Goal: Communication & Community: Answer question/provide support

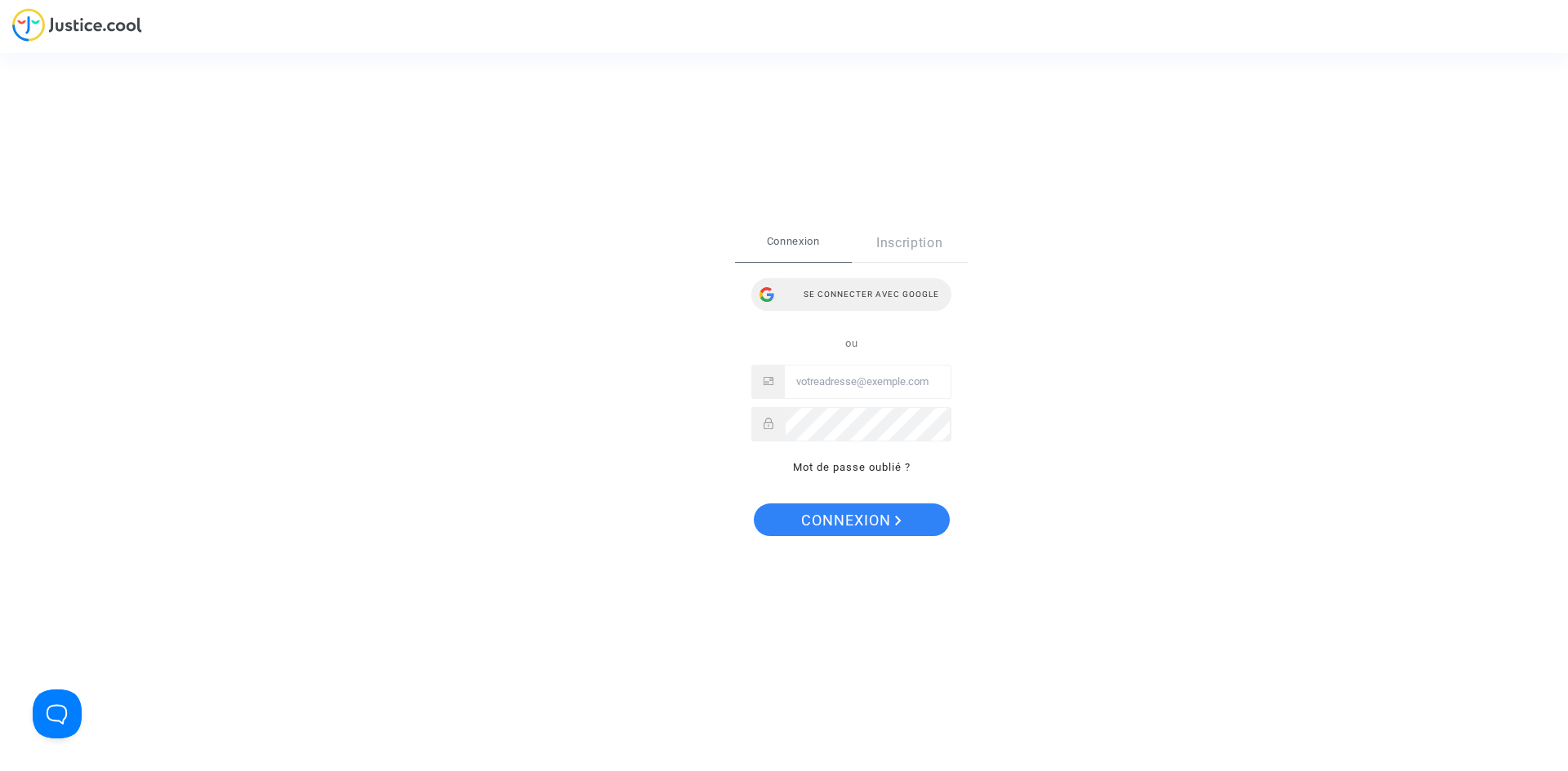
click at [863, 306] on div "Se connecter avec Google" at bounding box center [851, 294] width 200 height 33
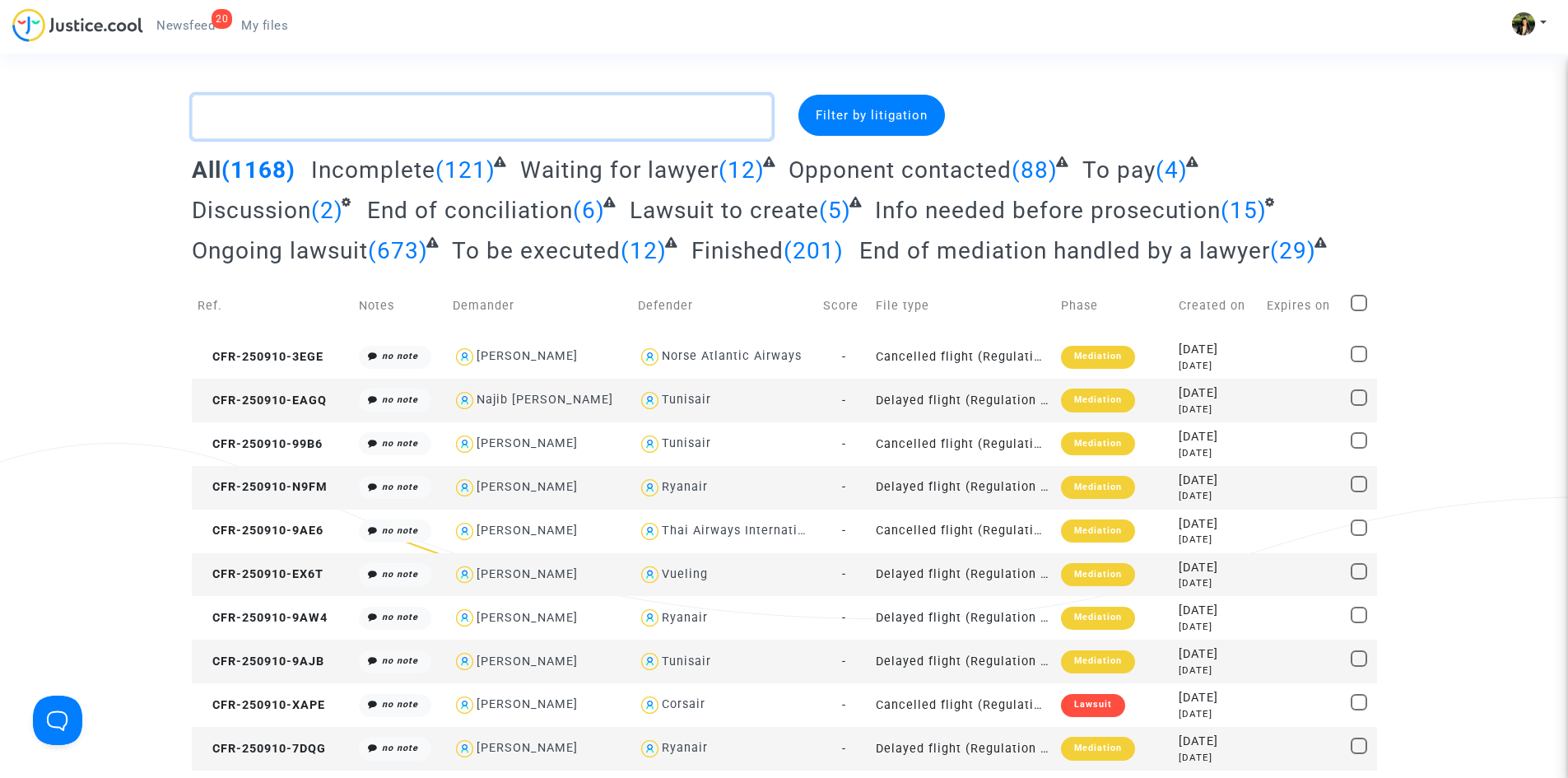
paste textarea "Benaabella"
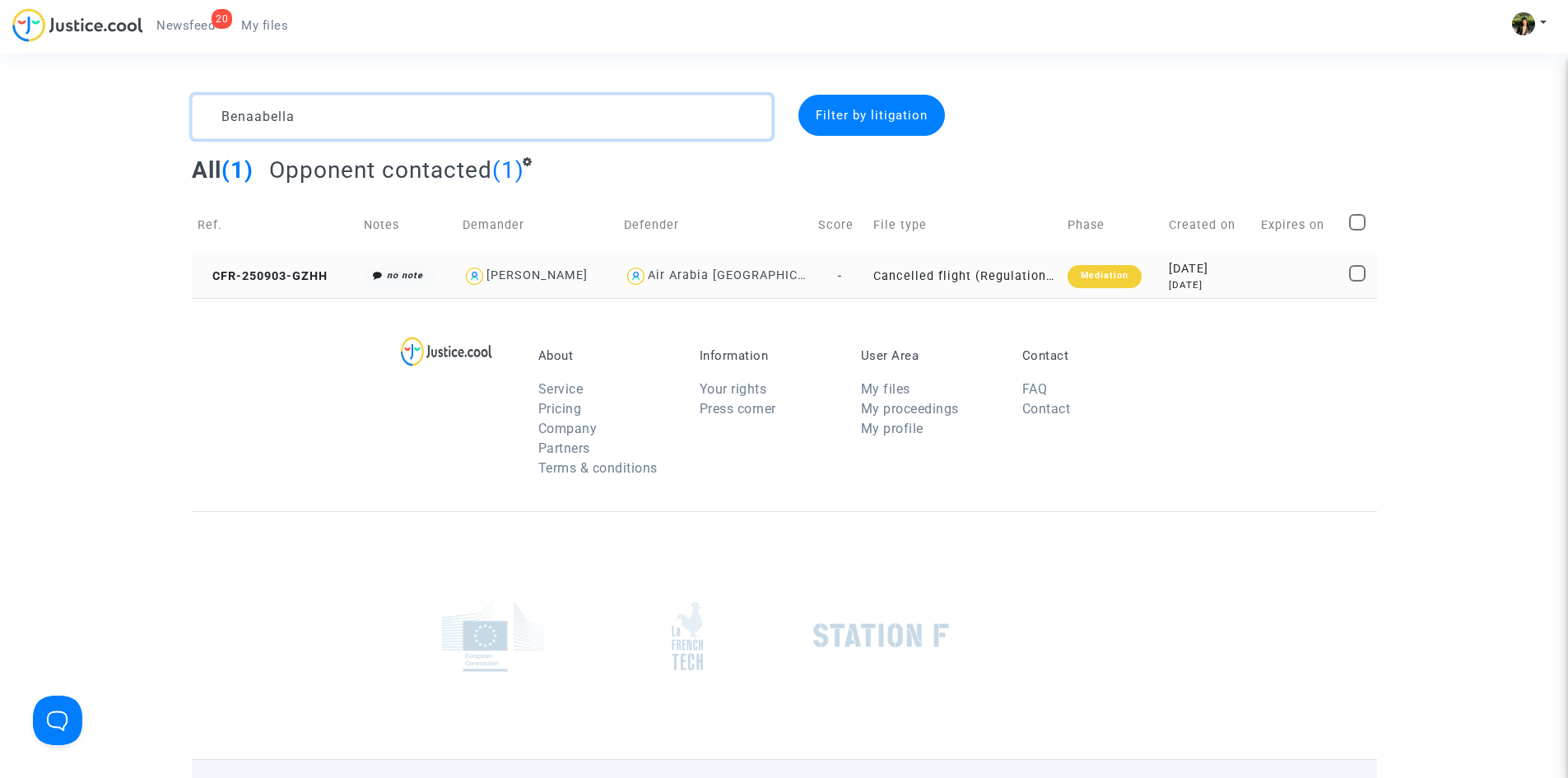
type textarea "Benaabella"
click at [813, 271] on td "-" at bounding box center [839, 276] width 55 height 44
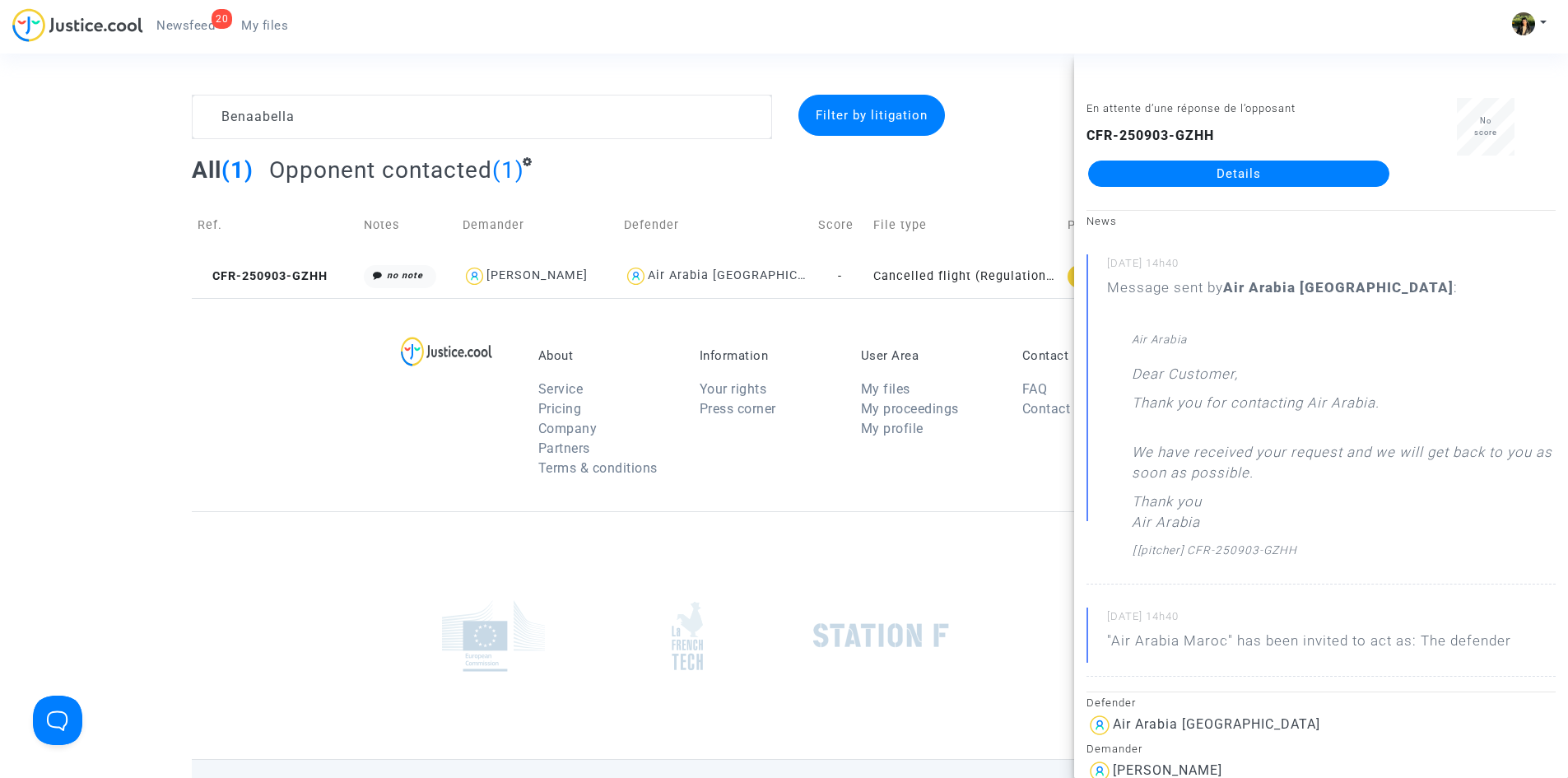
click at [1191, 158] on div "CFR-250903-GZHH Details" at bounding box center [1239, 156] width 305 height 61
click at [1196, 169] on link "Details" at bounding box center [1239, 174] width 302 height 26
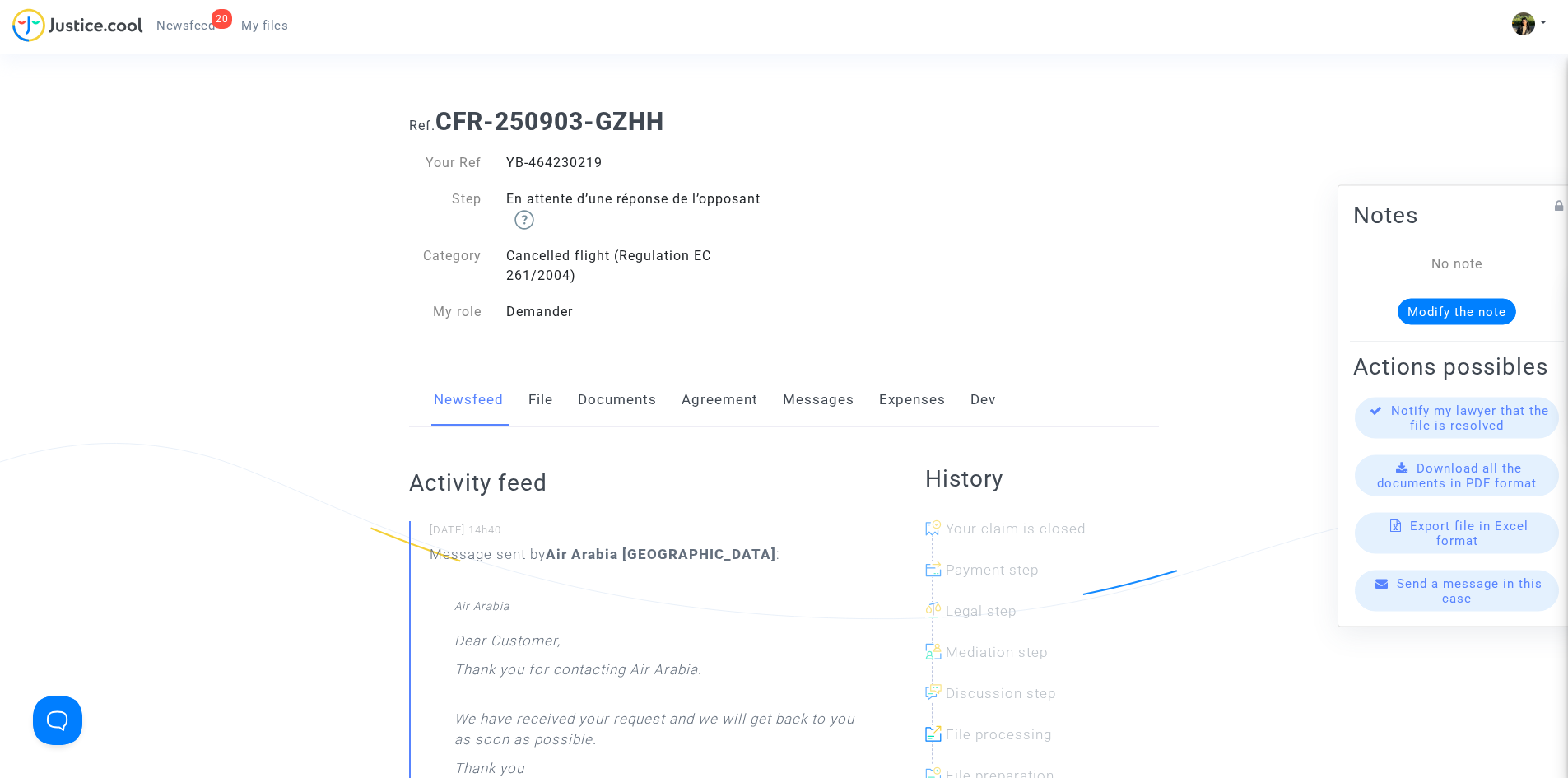
click at [805, 409] on link "Messages" at bounding box center [818, 400] width 72 height 54
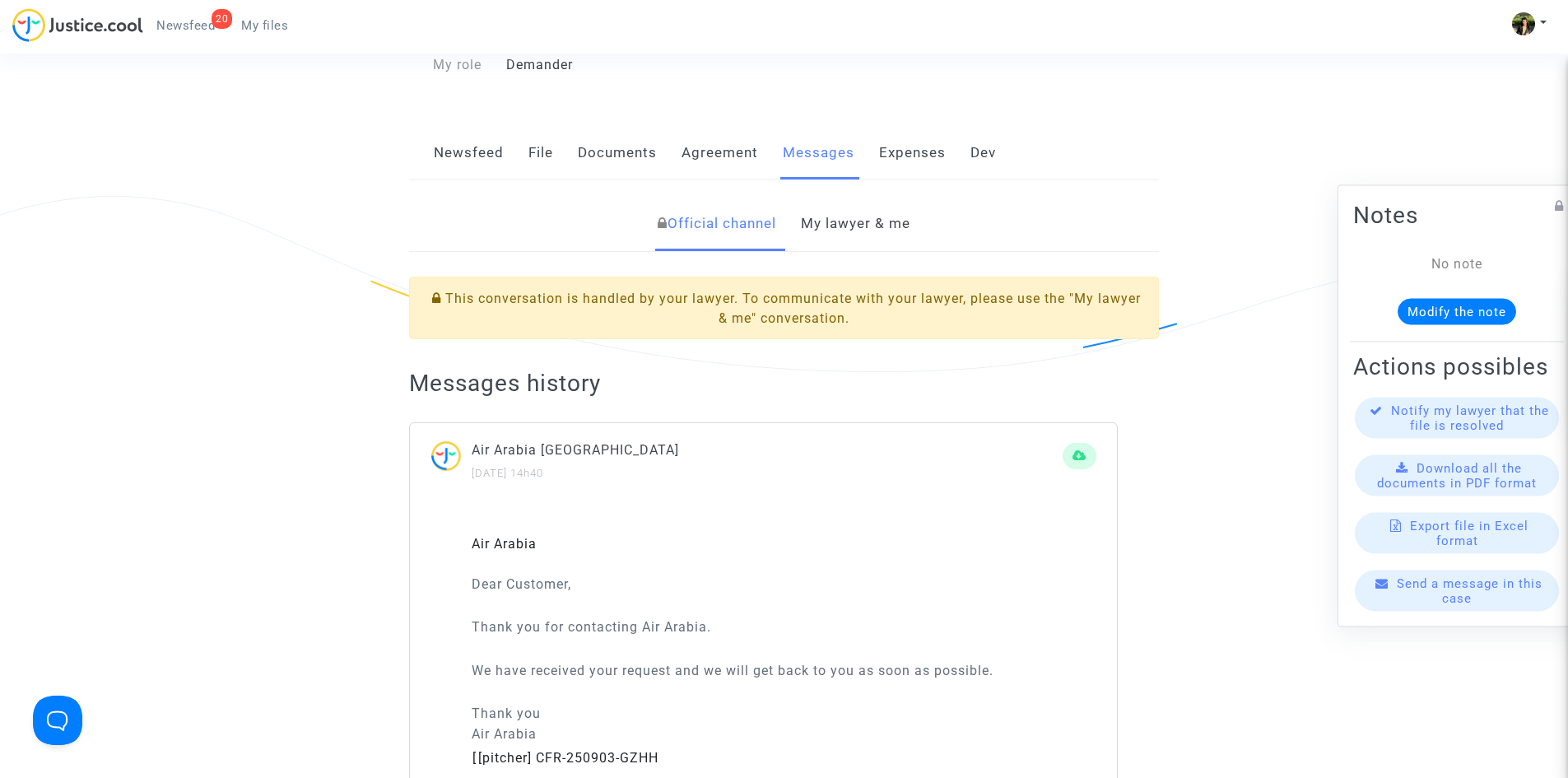
click at [876, 221] on link "My lawyer & me" at bounding box center [856, 224] width 110 height 54
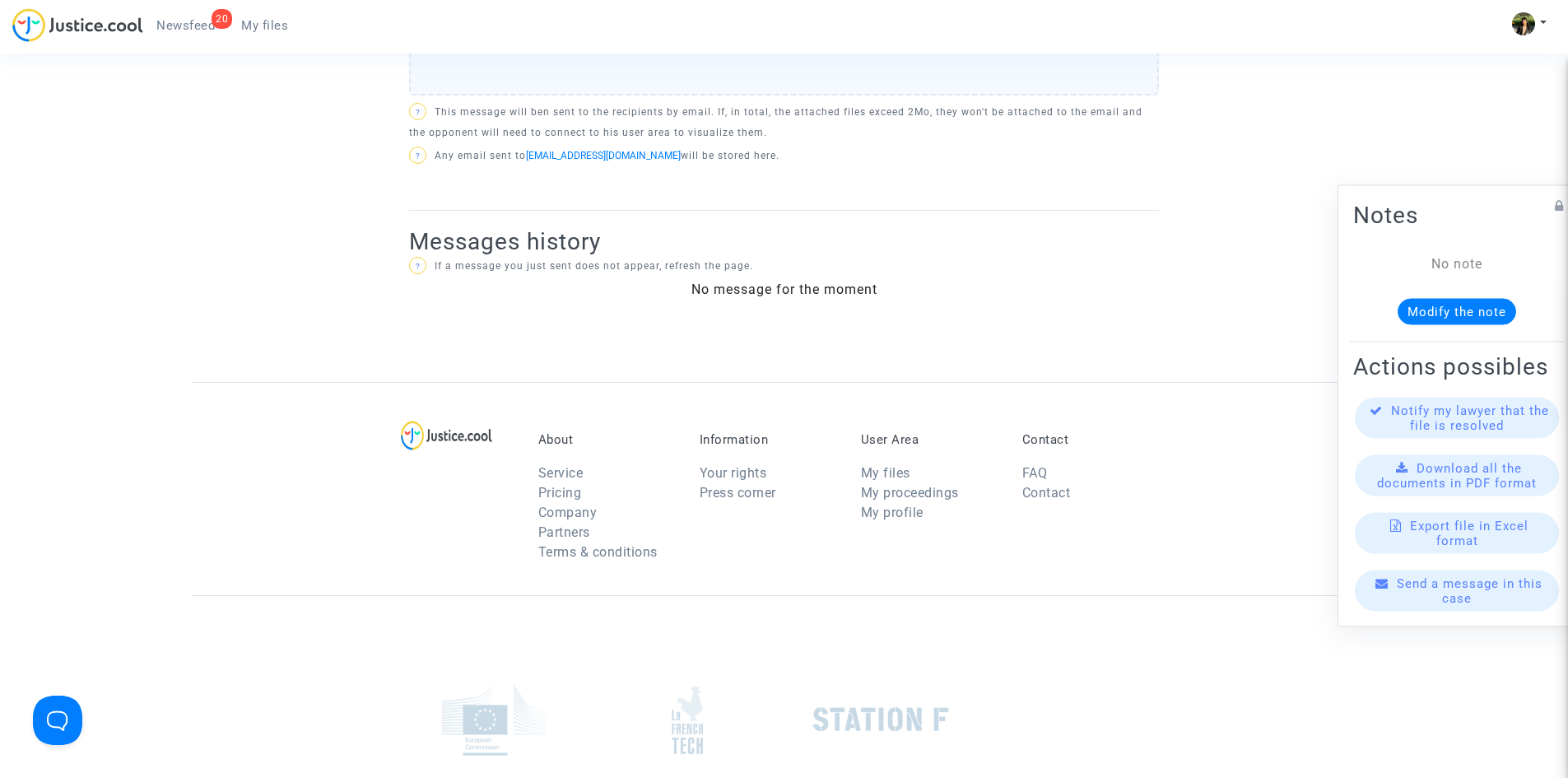
scroll to position [412, 0]
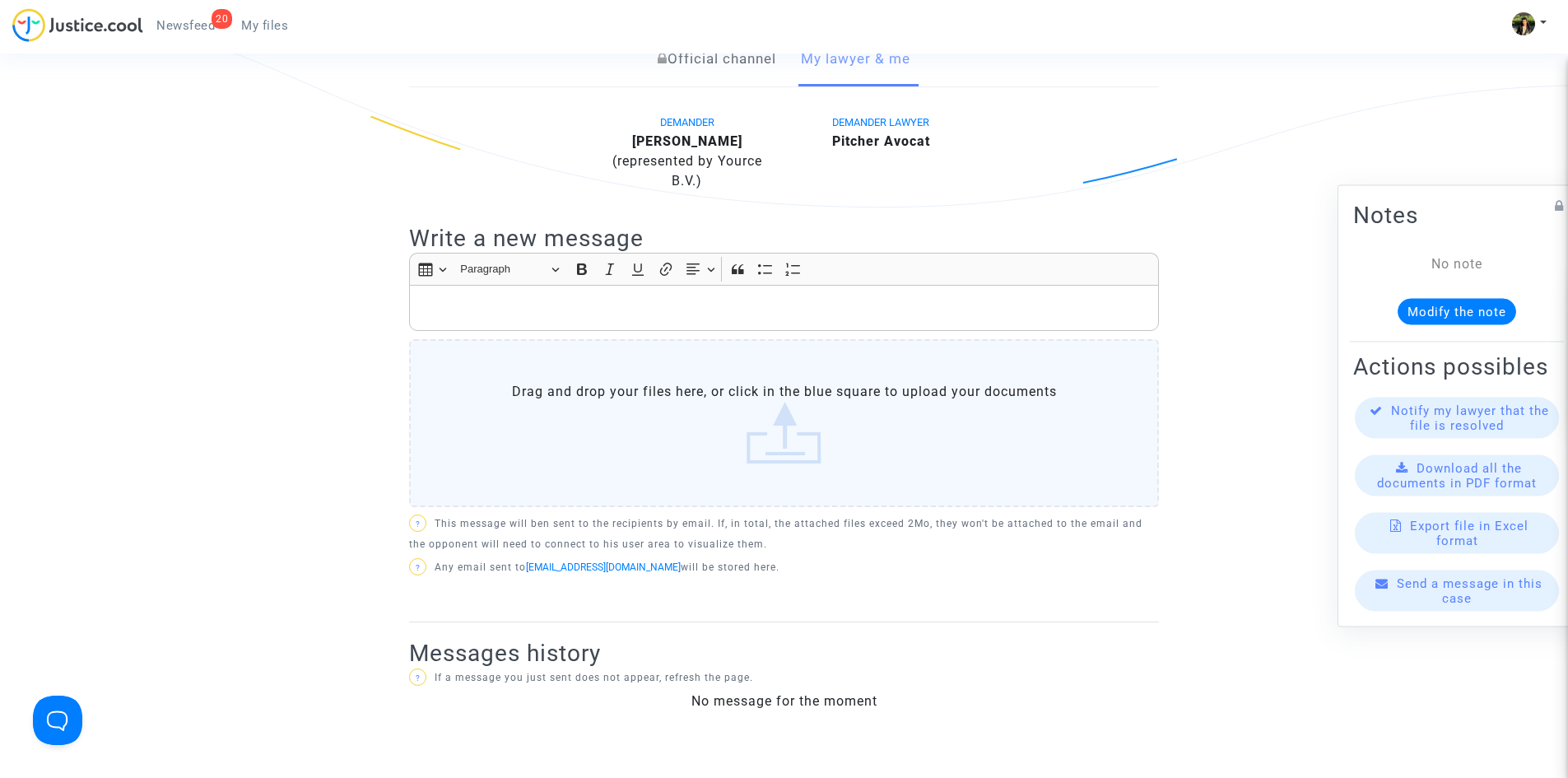
click at [564, 308] on p "Rich Text Editor, main" at bounding box center [784, 309] width 733 height 20
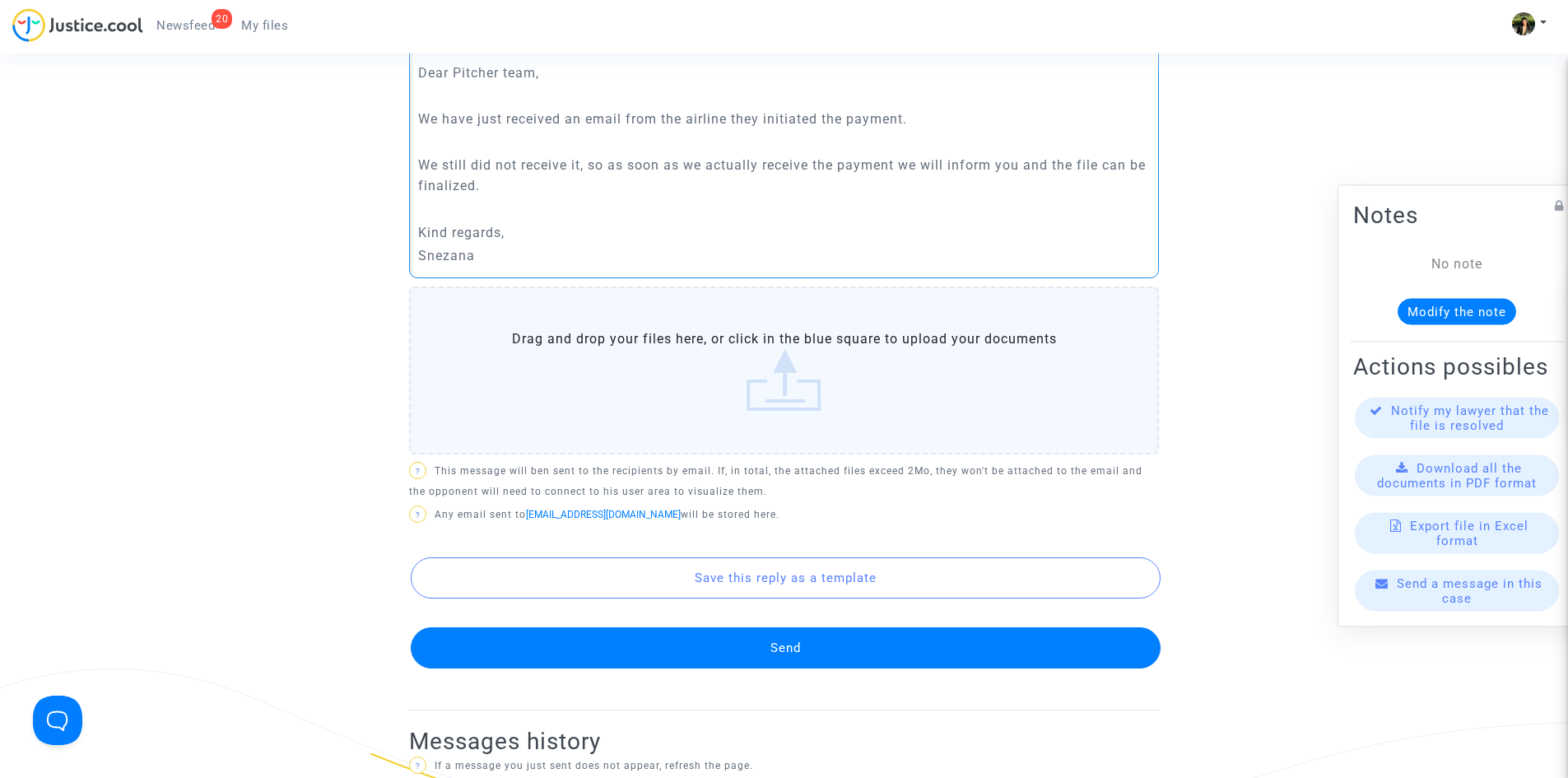
scroll to position [659, 0]
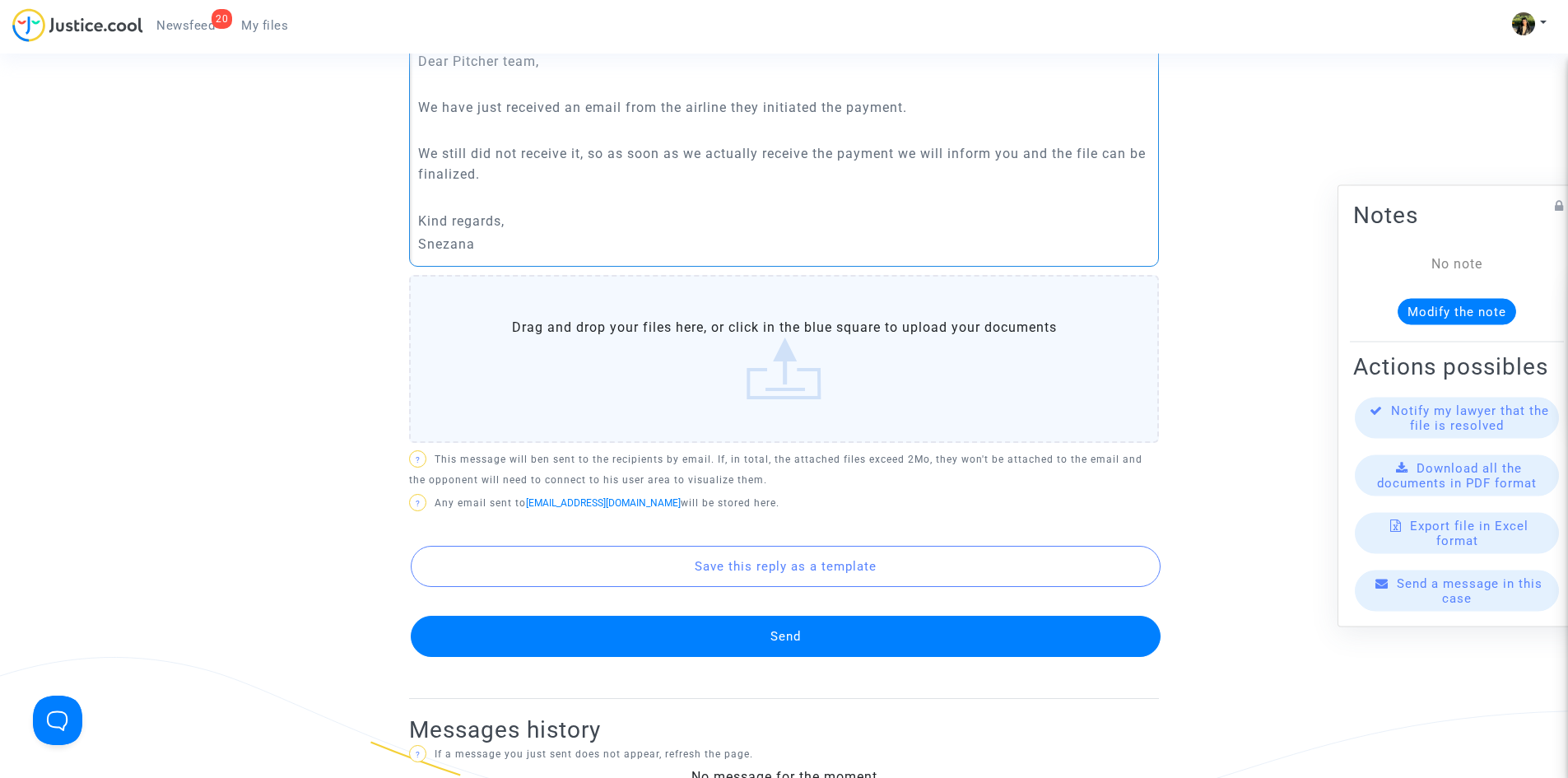
click at [789, 636] on button "Send" at bounding box center [786, 636] width 750 height 41
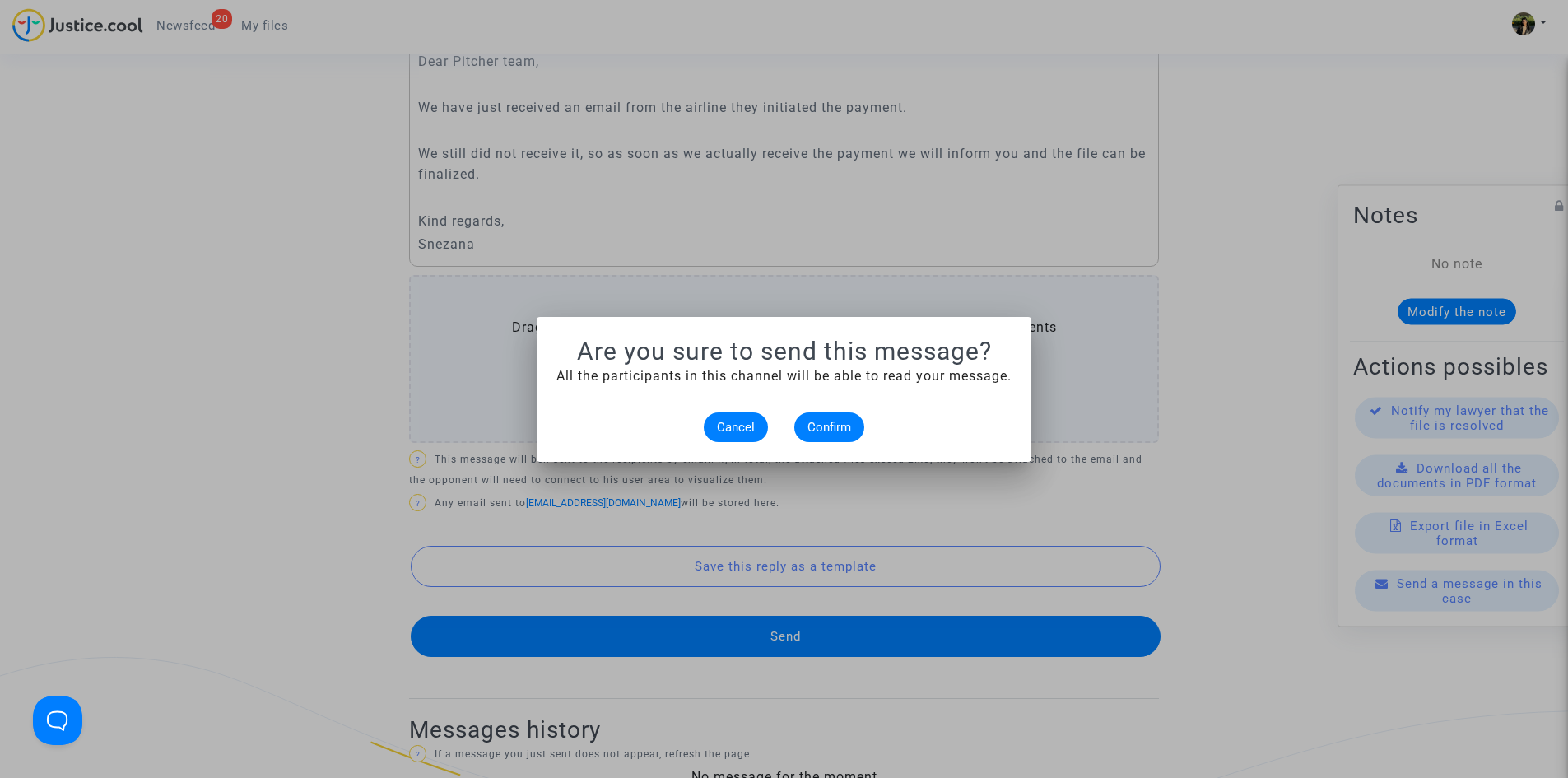
scroll to position [0, 0]
drag, startPoint x: 826, startPoint y: 389, endPoint x: 827, endPoint y: 413, distance: 24.0
click at [827, 395] on alert-dialogs "Are you sure to send this message? All the participants in this channel will be…" at bounding box center [784, 389] width 455 height 105
click at [827, 422] on span "Confirm" at bounding box center [829, 427] width 44 height 15
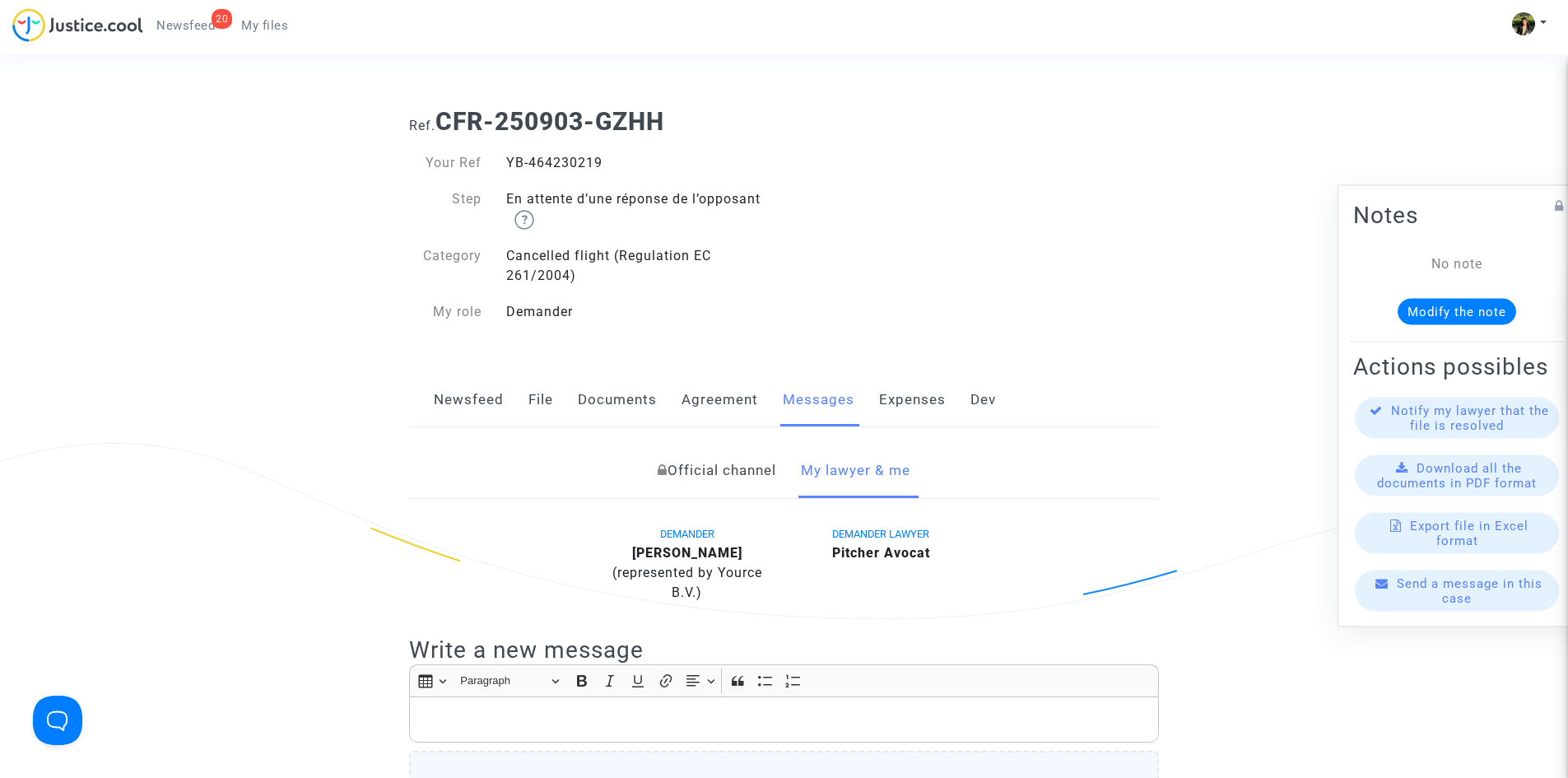
click at [270, 26] on span "My files" at bounding box center [265, 25] width 47 height 15
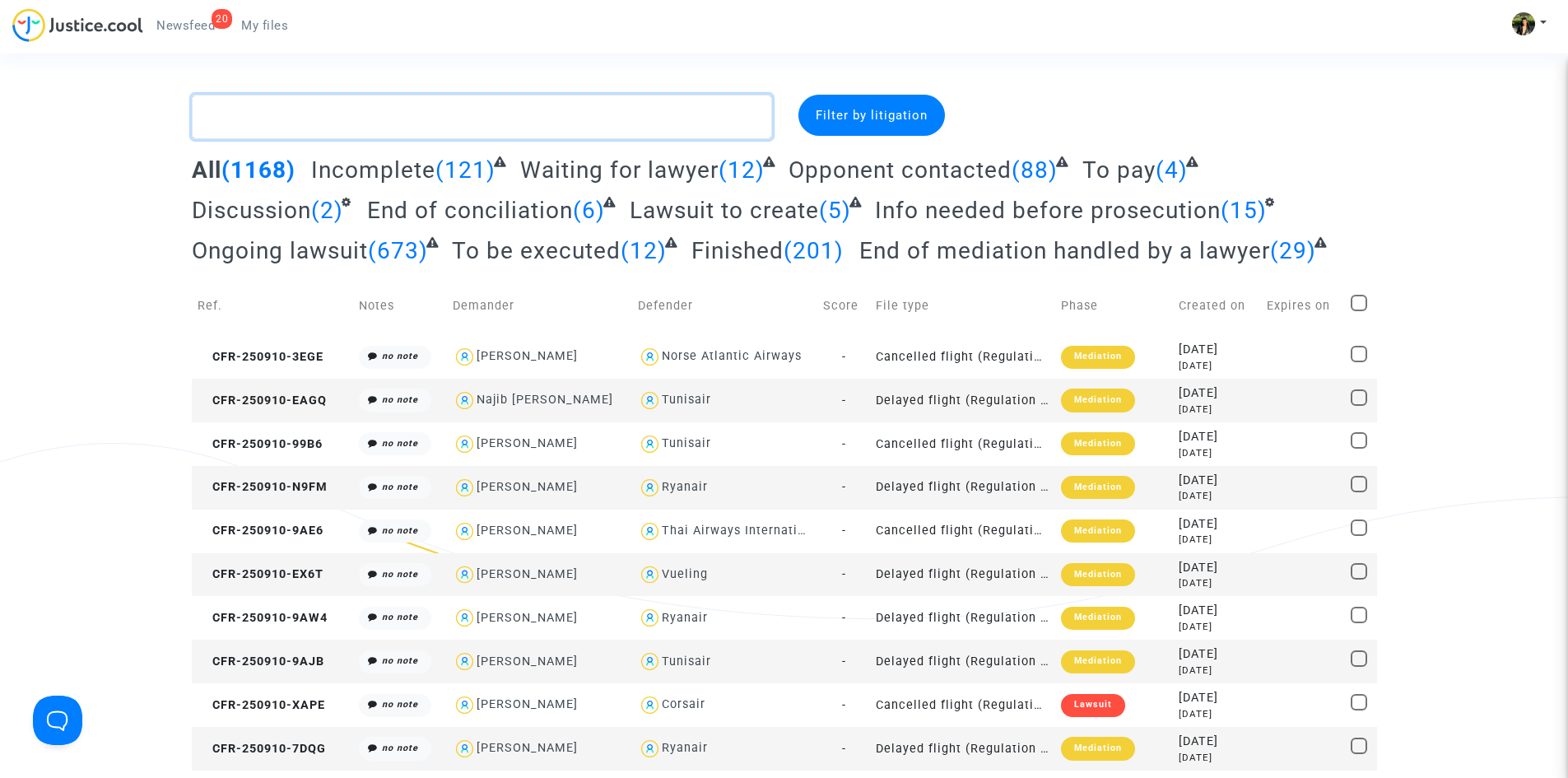
paste textarea "Benrakia"
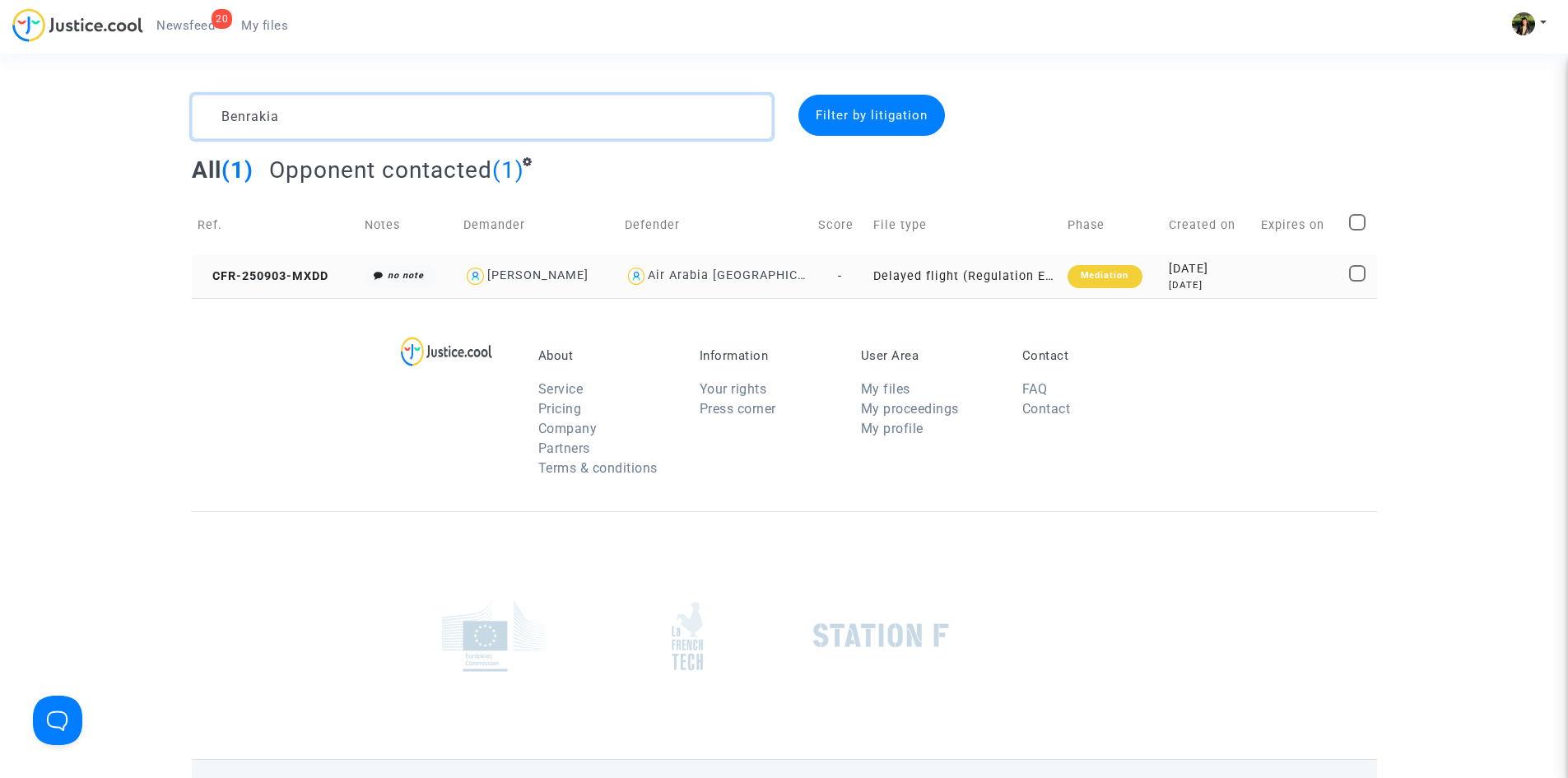
type textarea "Benrakia"
click at [927, 277] on td "Delayed flight (Regulation EC 261/2004)" at bounding box center [965, 276] width 195 height 44
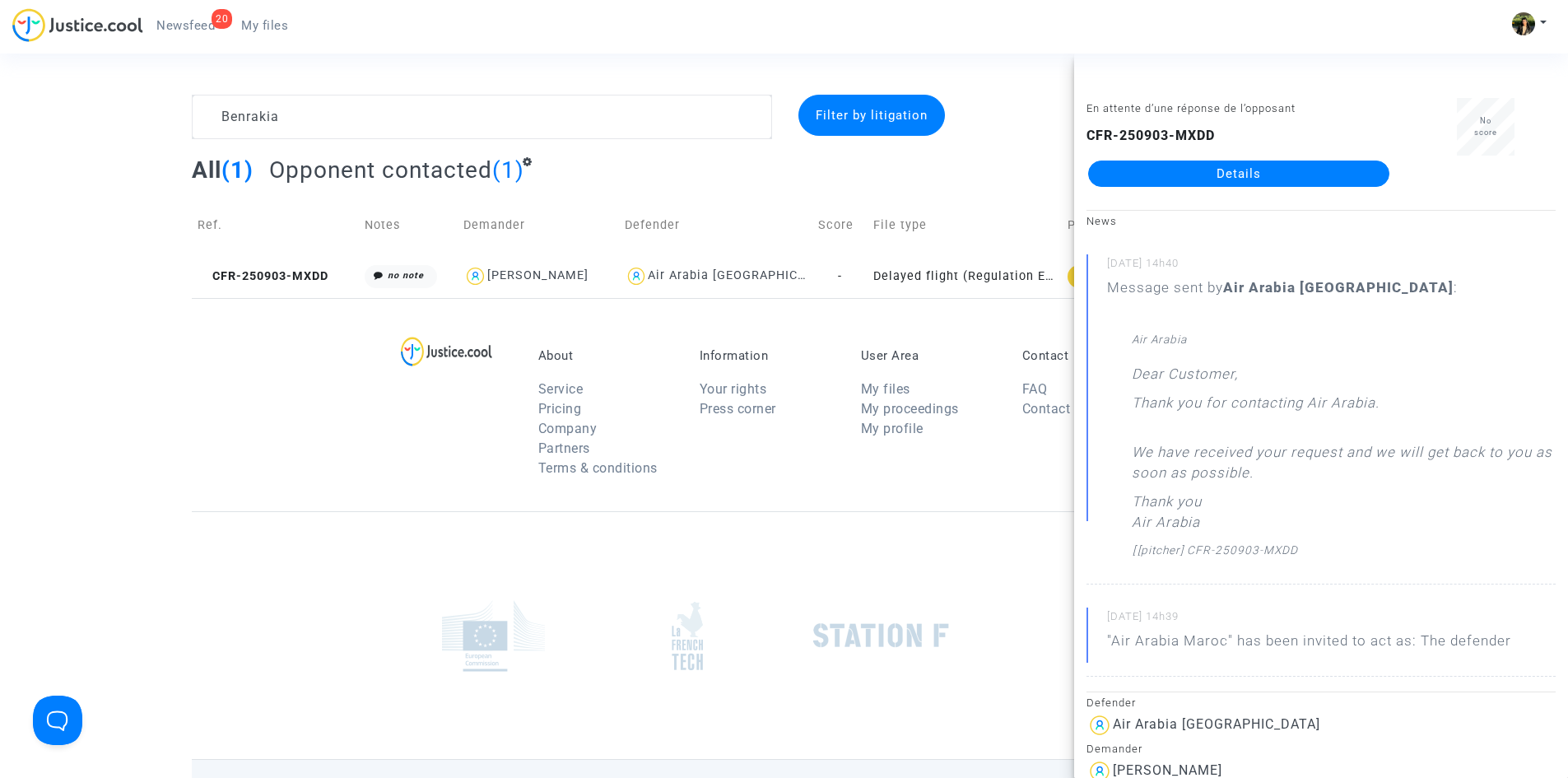
click at [1255, 171] on link "Details" at bounding box center [1239, 174] width 302 height 26
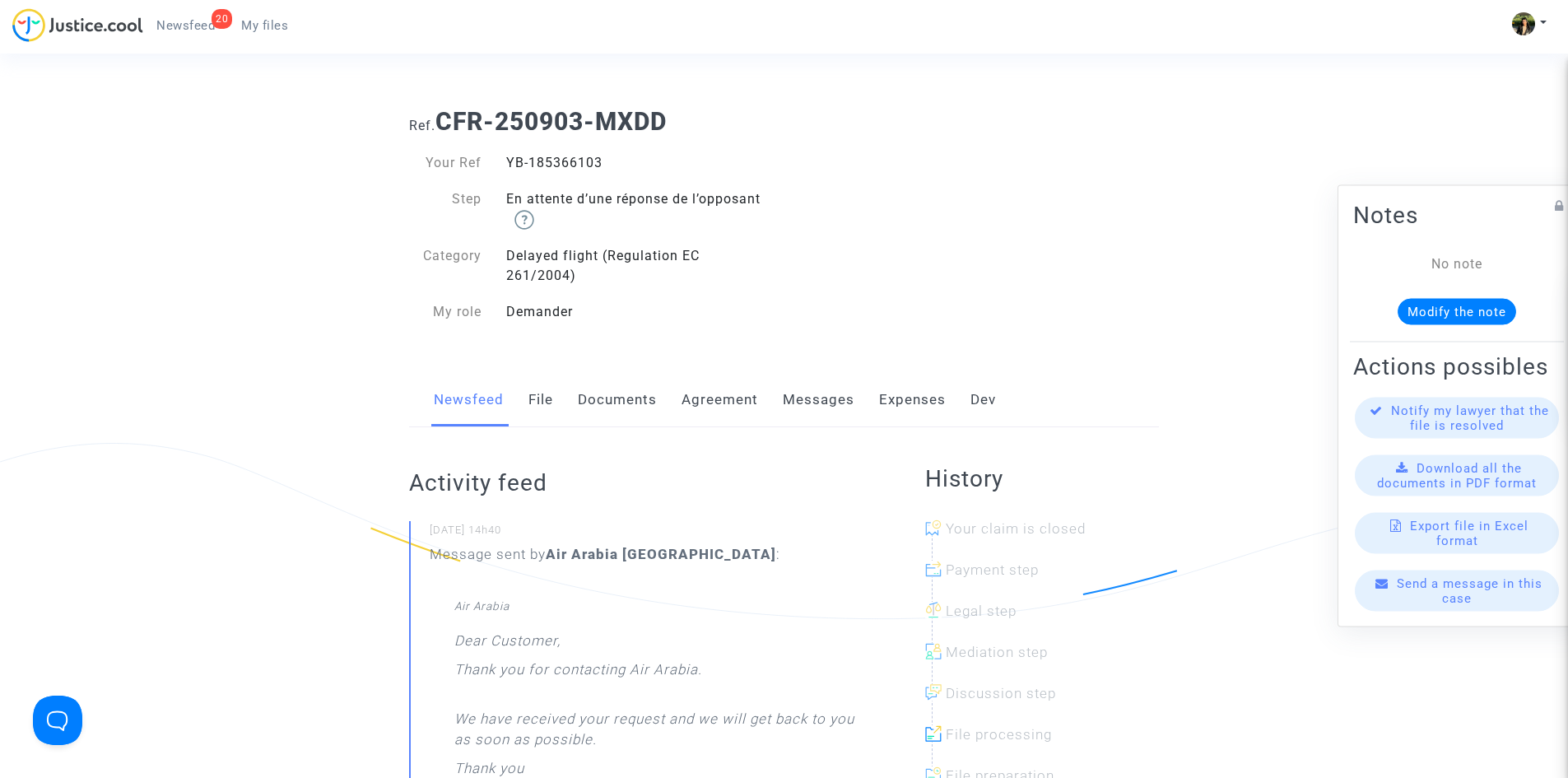
click at [823, 400] on link "Messages" at bounding box center [818, 400] width 72 height 54
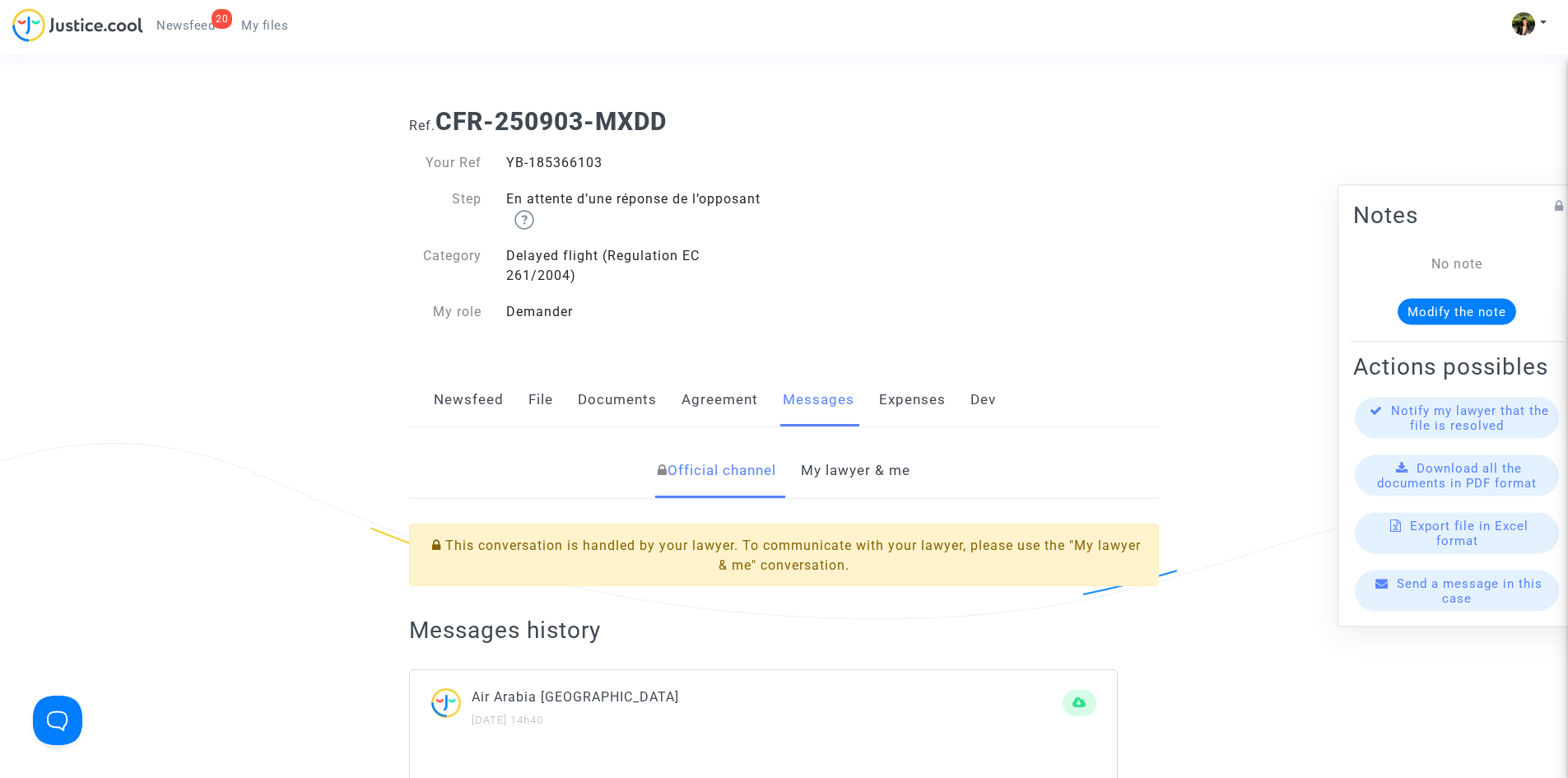
click at [861, 478] on link "My lawyer & me" at bounding box center [856, 471] width 110 height 54
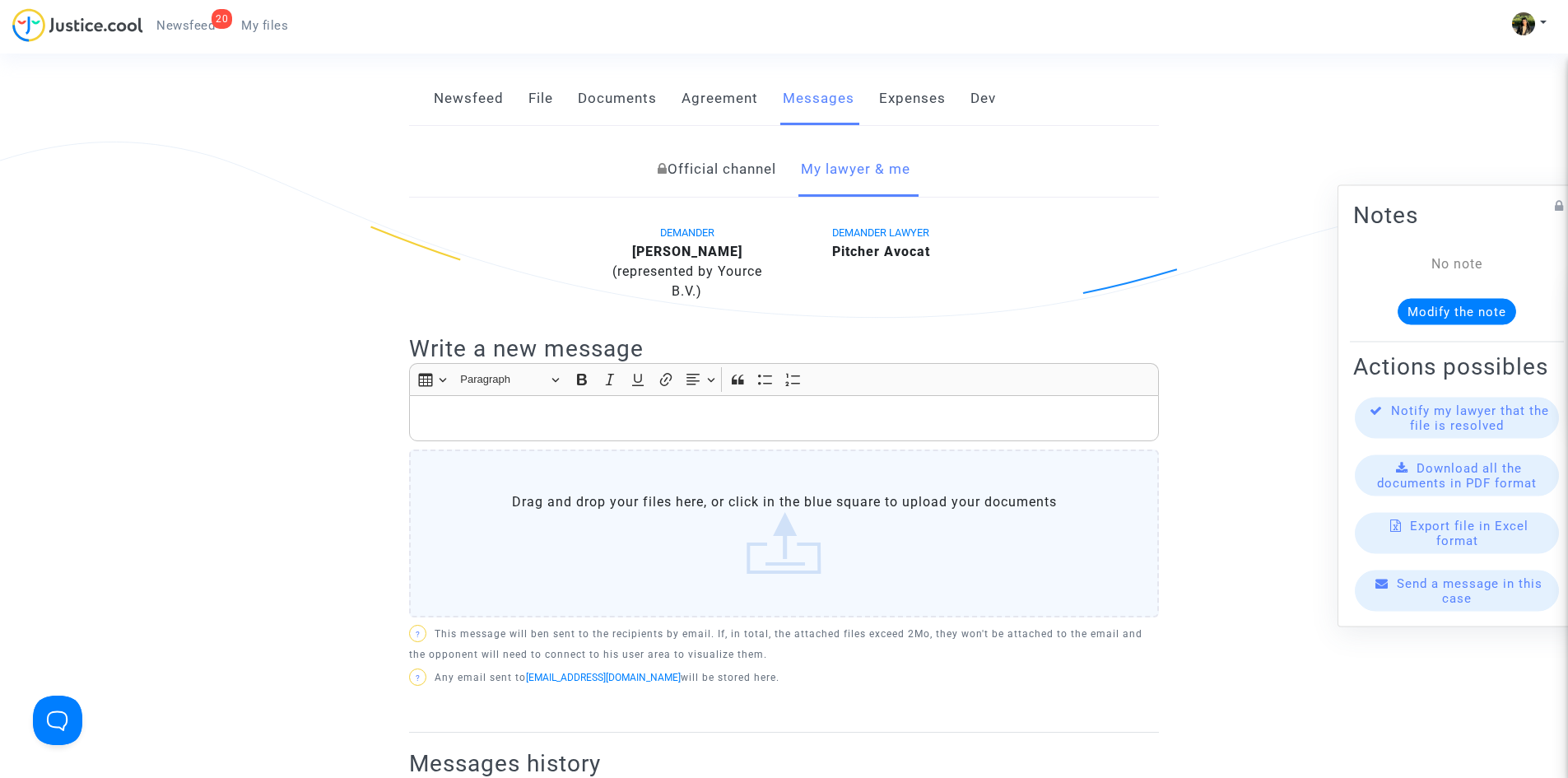
scroll to position [330, 0]
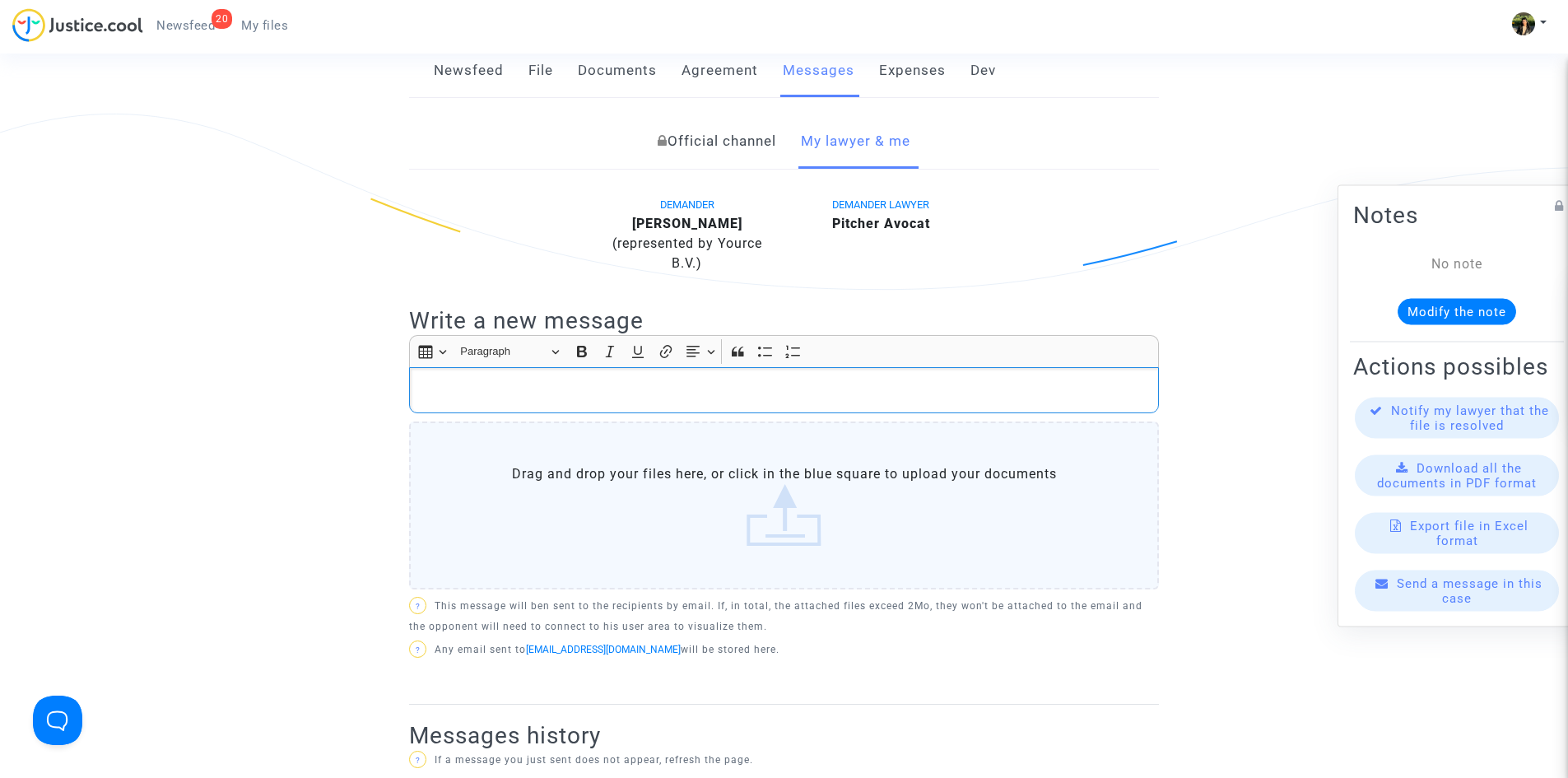
click at [518, 384] on p "Rich Text Editor, main" at bounding box center [784, 390] width 733 height 20
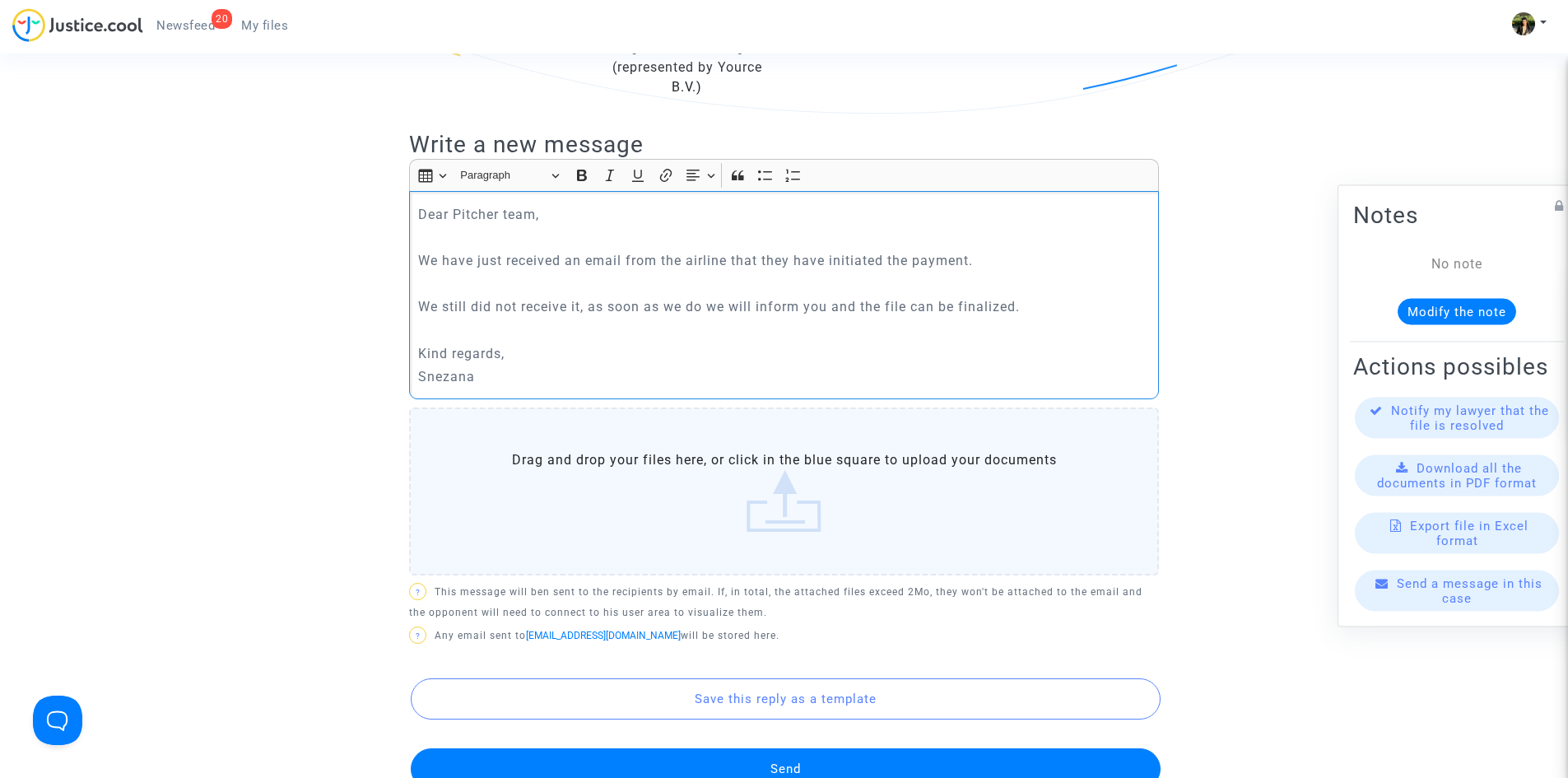
scroll to position [577, 0]
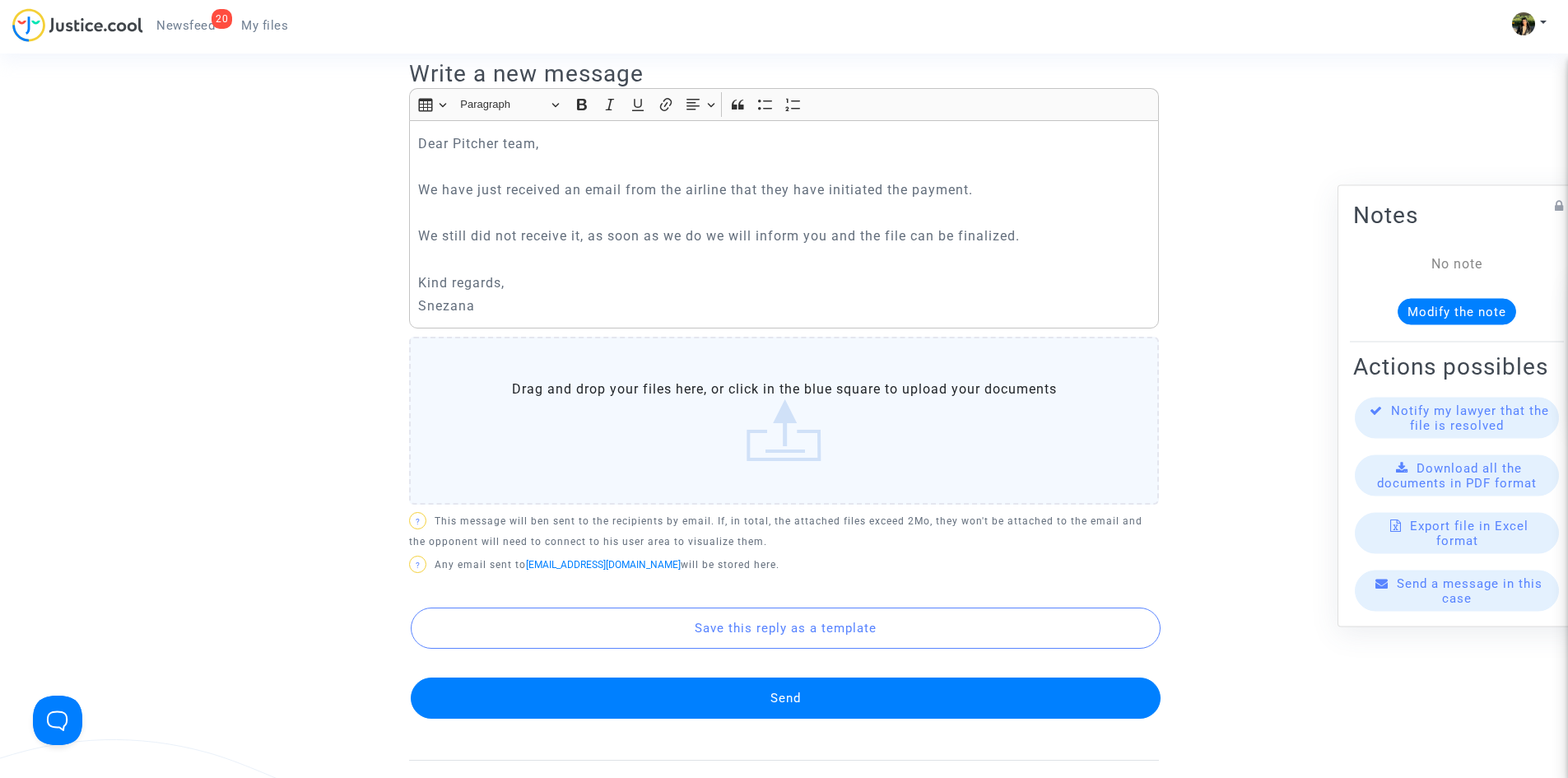
click at [819, 703] on button "Send" at bounding box center [786, 698] width 750 height 41
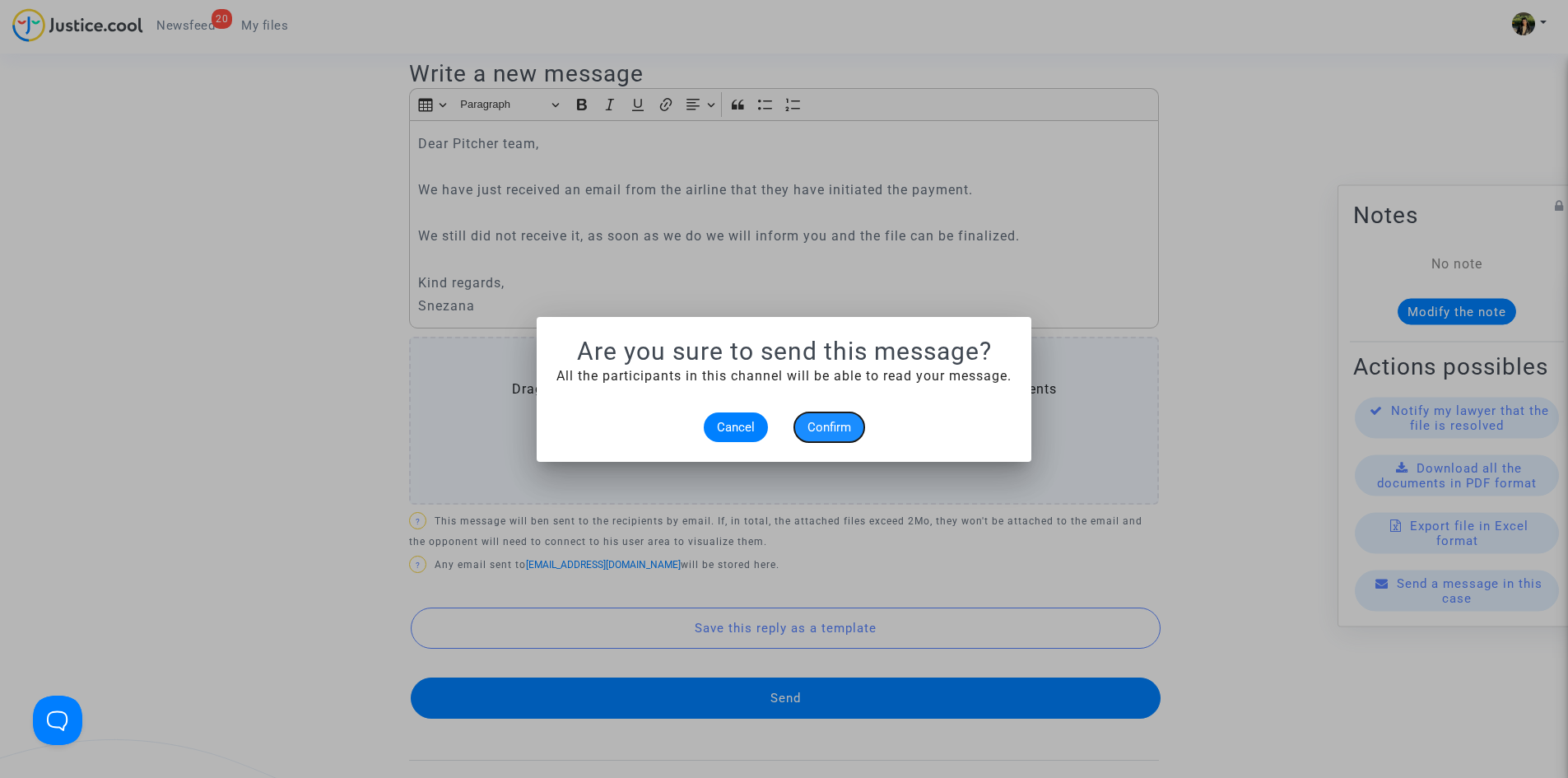
click at [810, 413] on button "Confirm" at bounding box center [829, 427] width 70 height 30
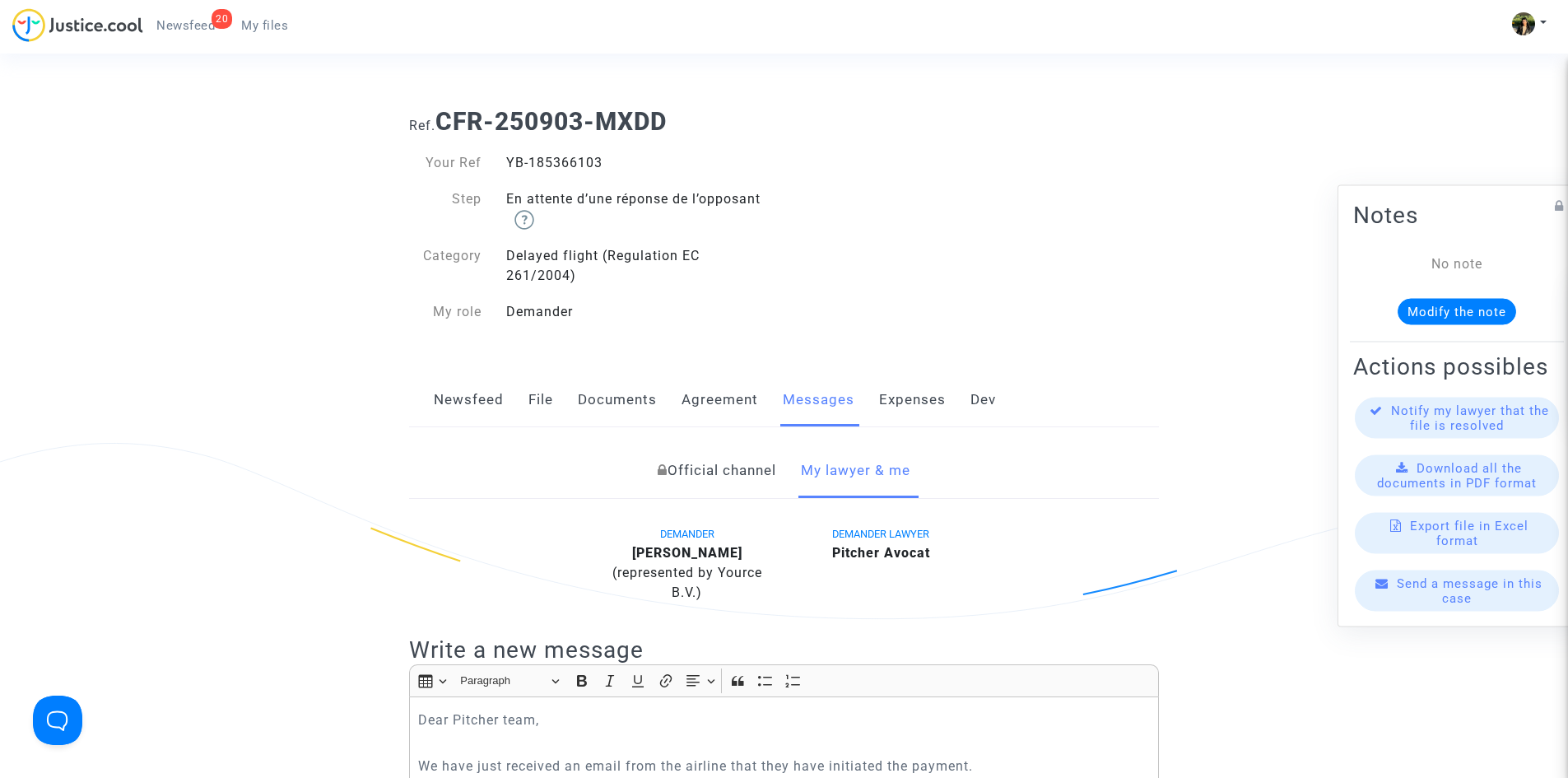
scroll to position [577, 0]
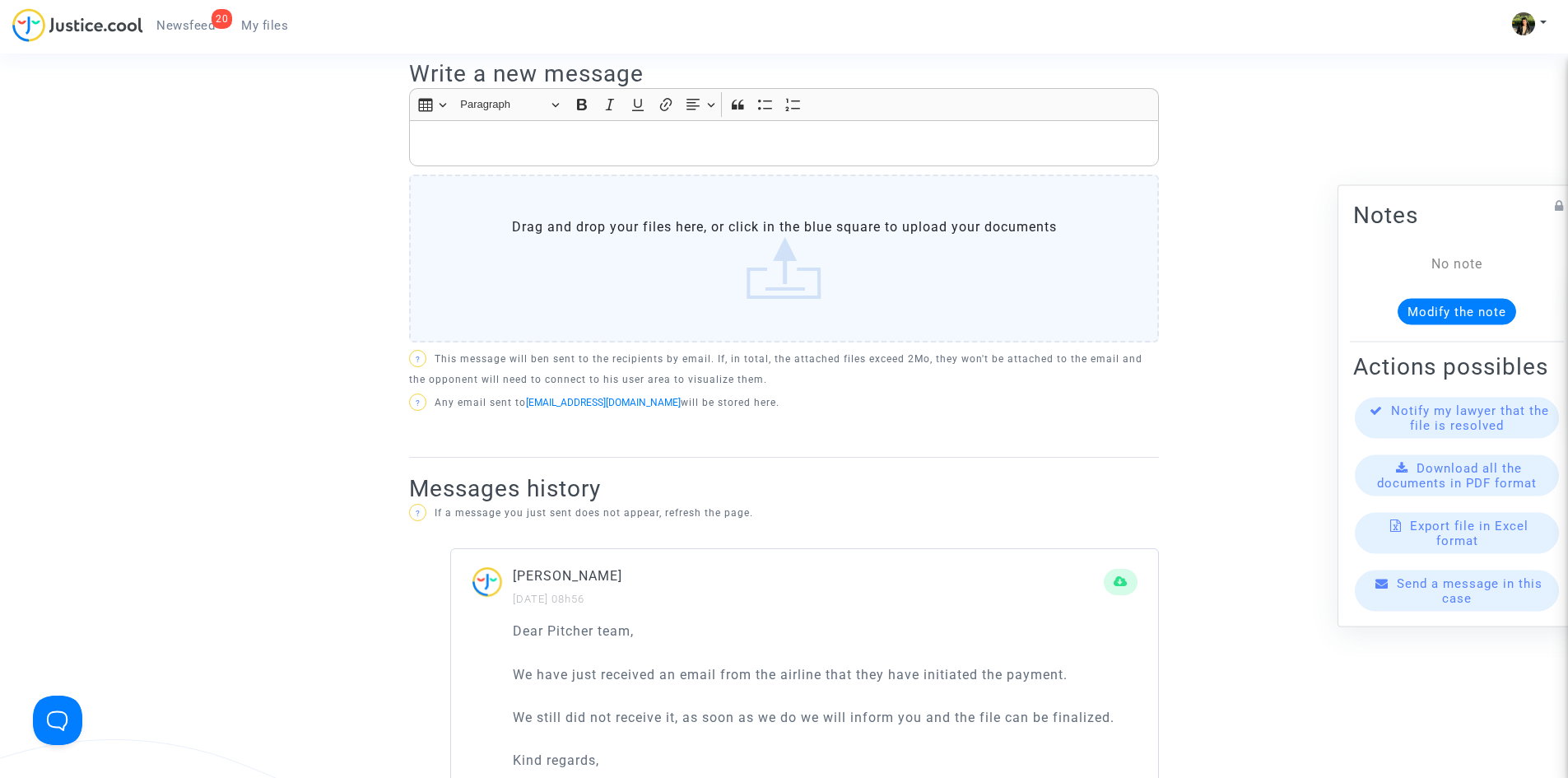
click at [279, 32] on span "My files" at bounding box center [265, 25] width 47 height 15
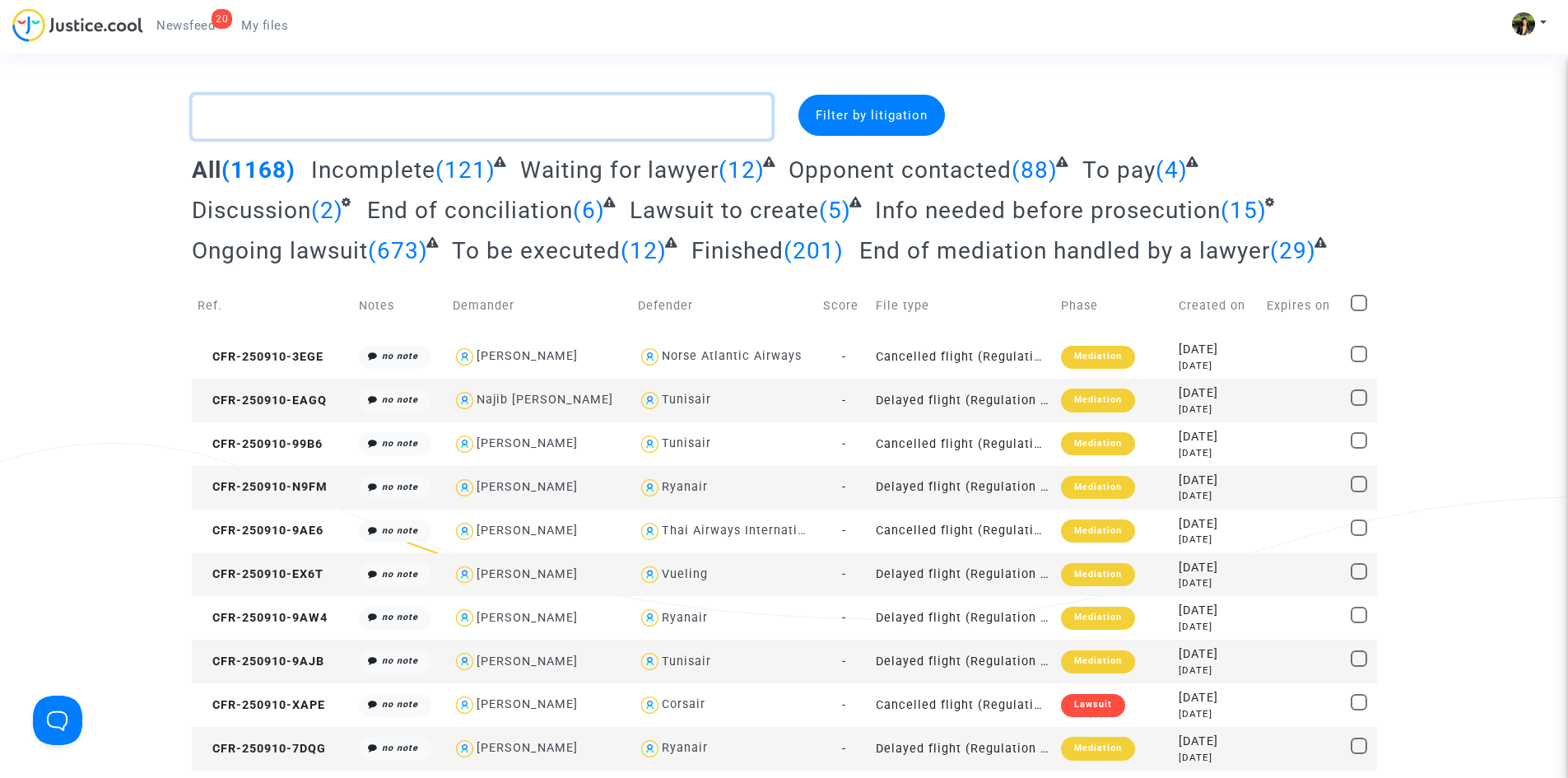
paste textarea "Azizi"
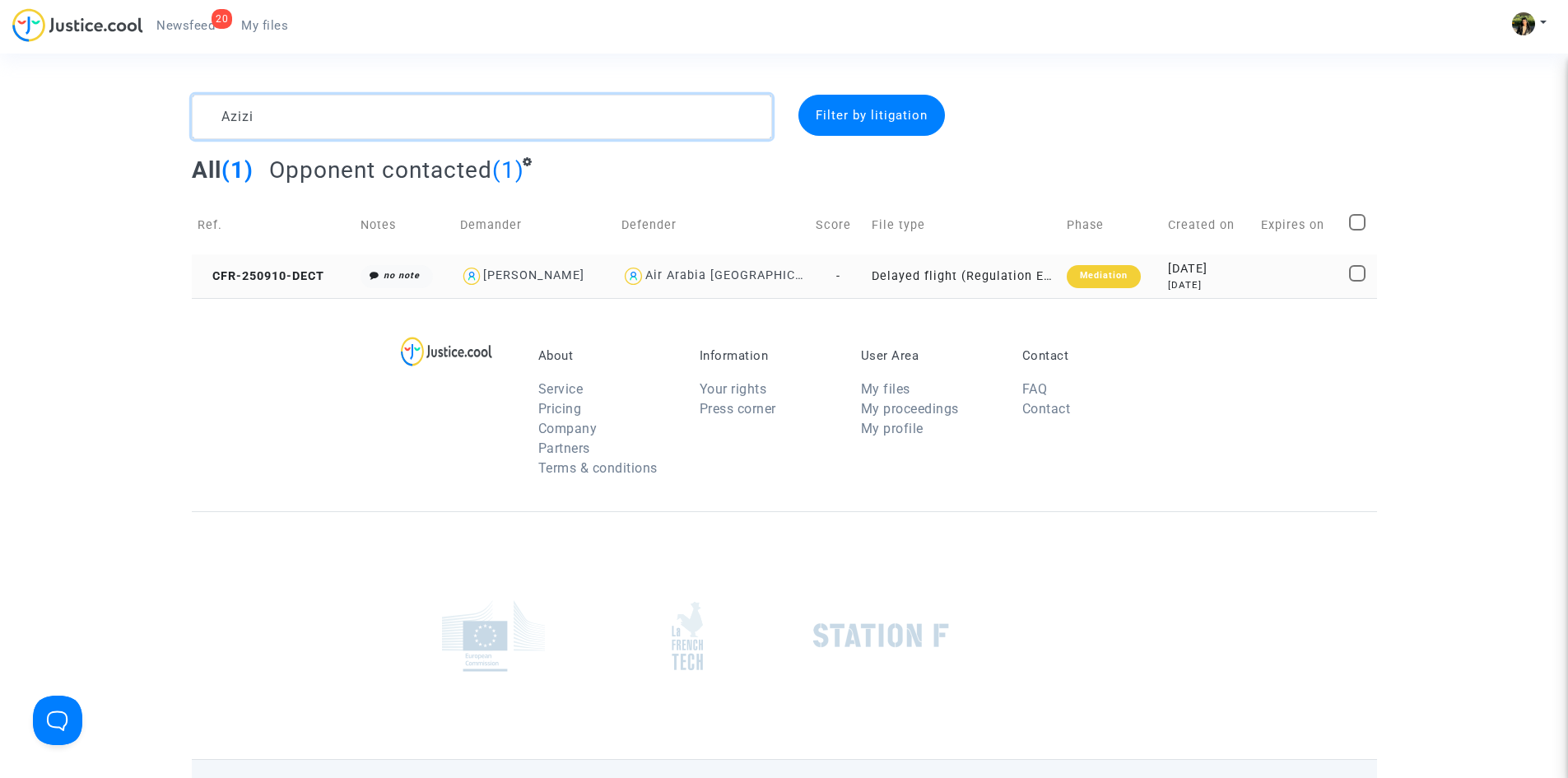
type textarea "Azizi"
click at [832, 276] on td "-" at bounding box center [837, 276] width 55 height 44
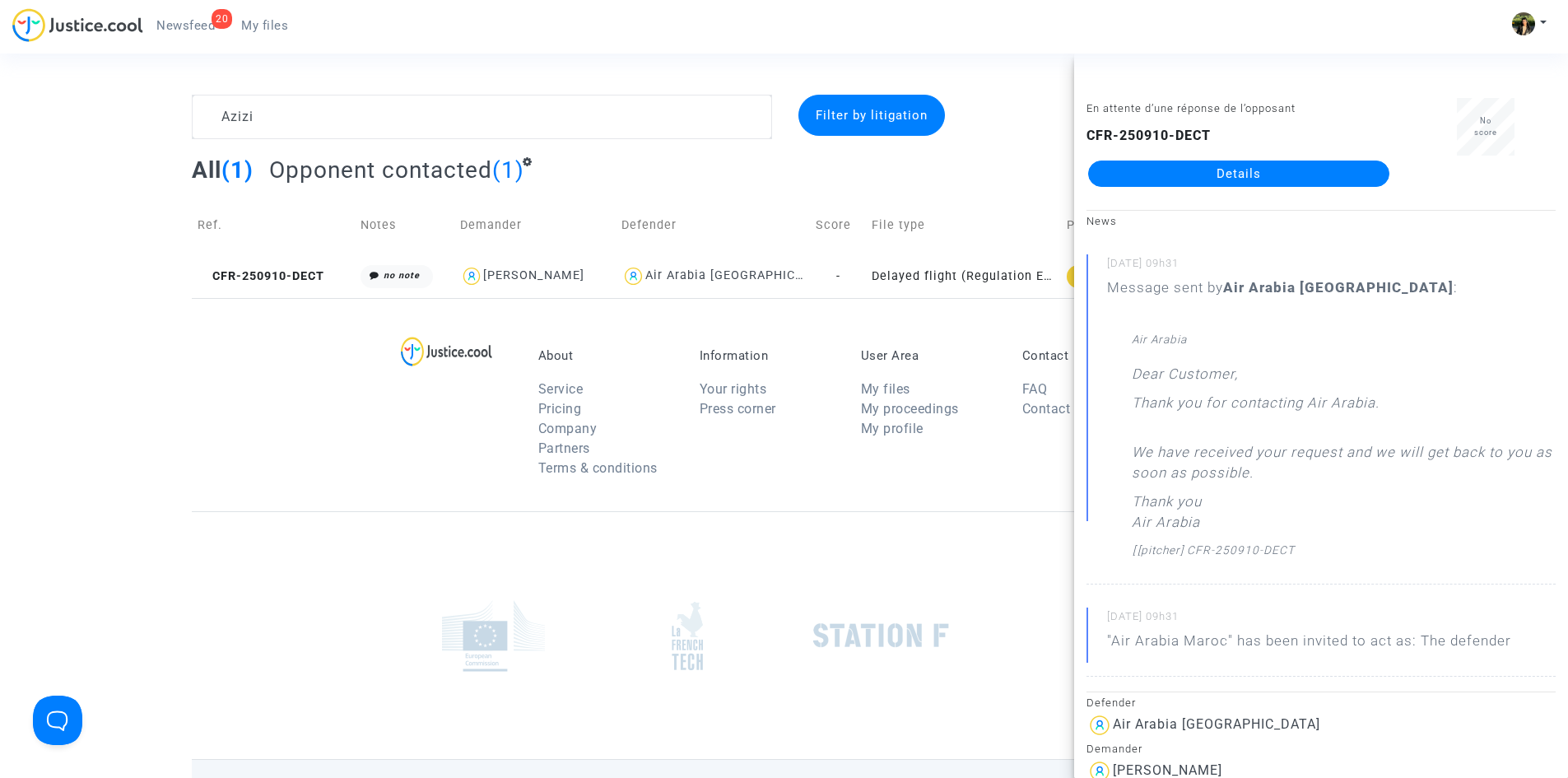
click at [1258, 169] on link "Details" at bounding box center [1239, 174] width 302 height 26
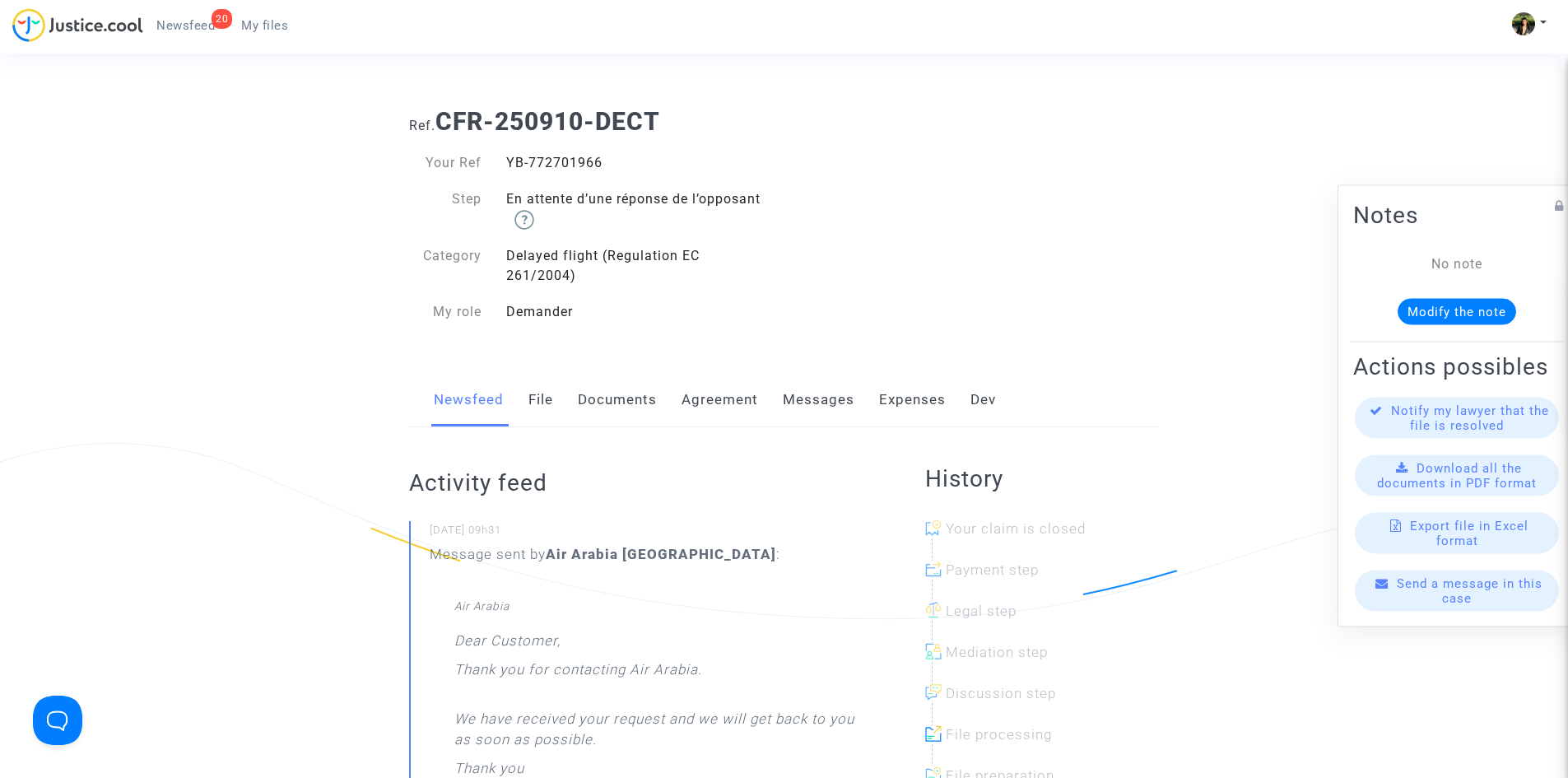
click at [809, 401] on link "Messages" at bounding box center [818, 400] width 72 height 54
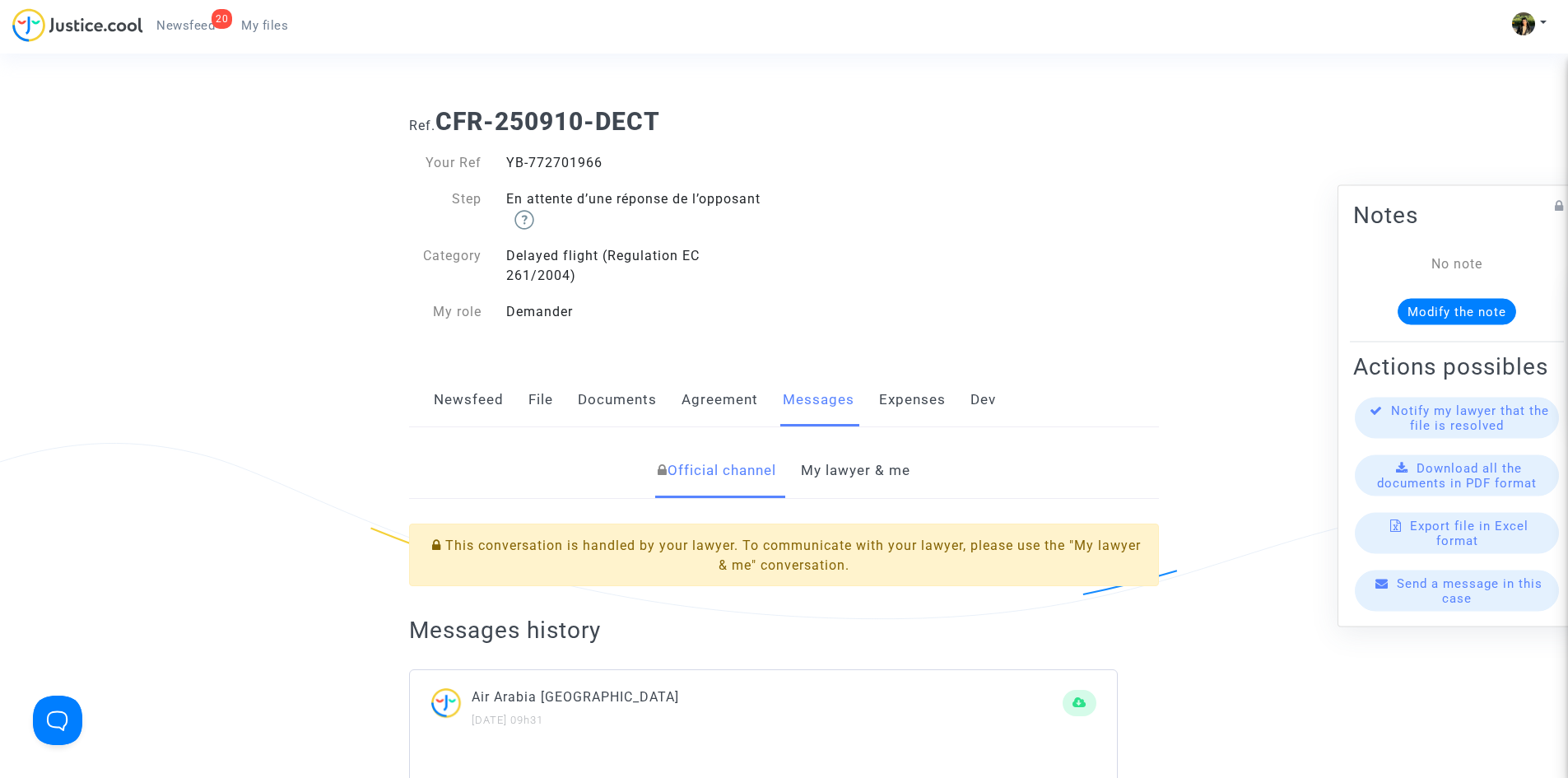
click at [832, 479] on link "My lawyer & me" at bounding box center [856, 471] width 110 height 54
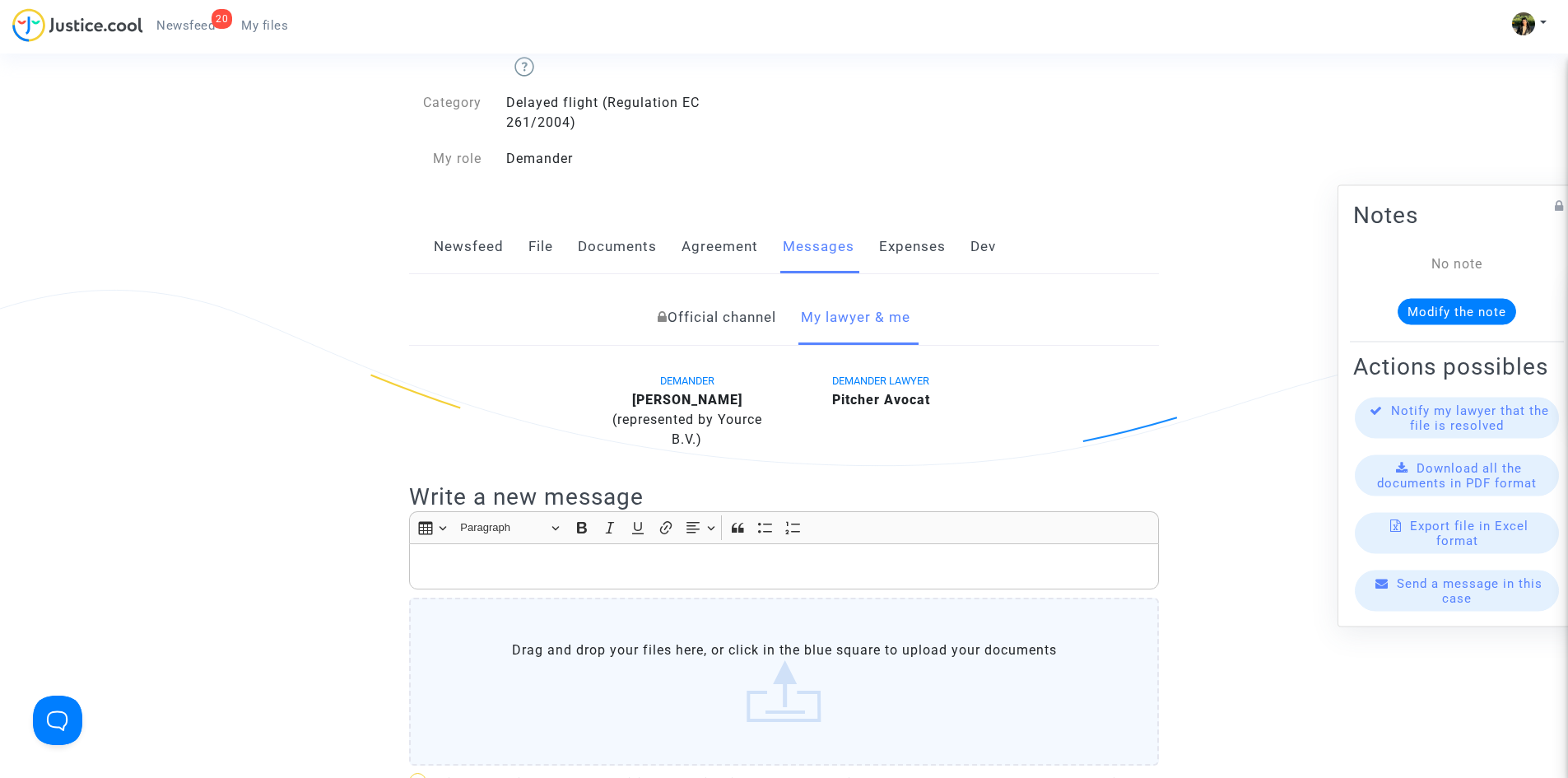
scroll to position [247, 0]
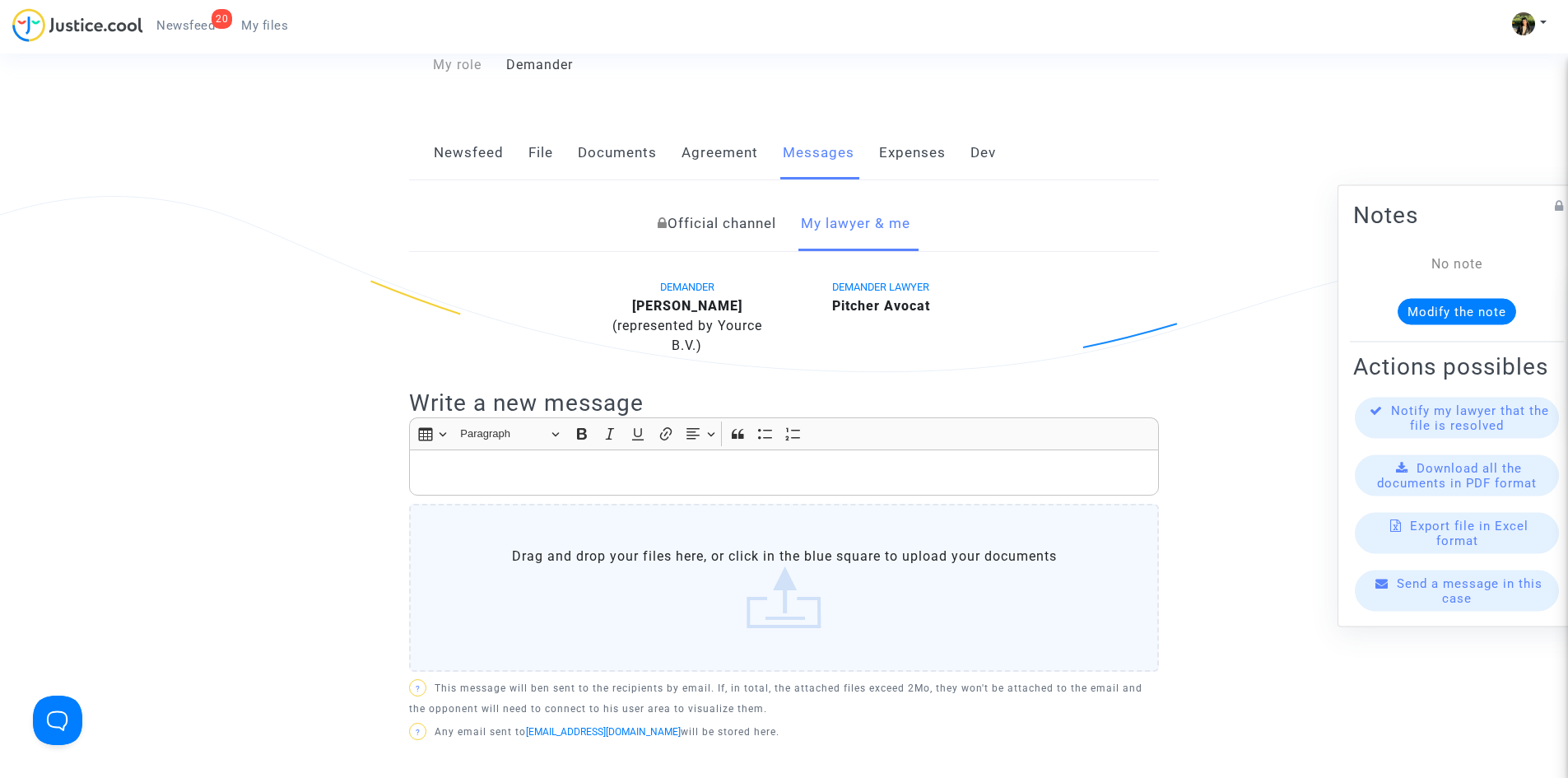
click at [706, 481] on p "Rich Text Editor, main" at bounding box center [784, 473] width 733 height 20
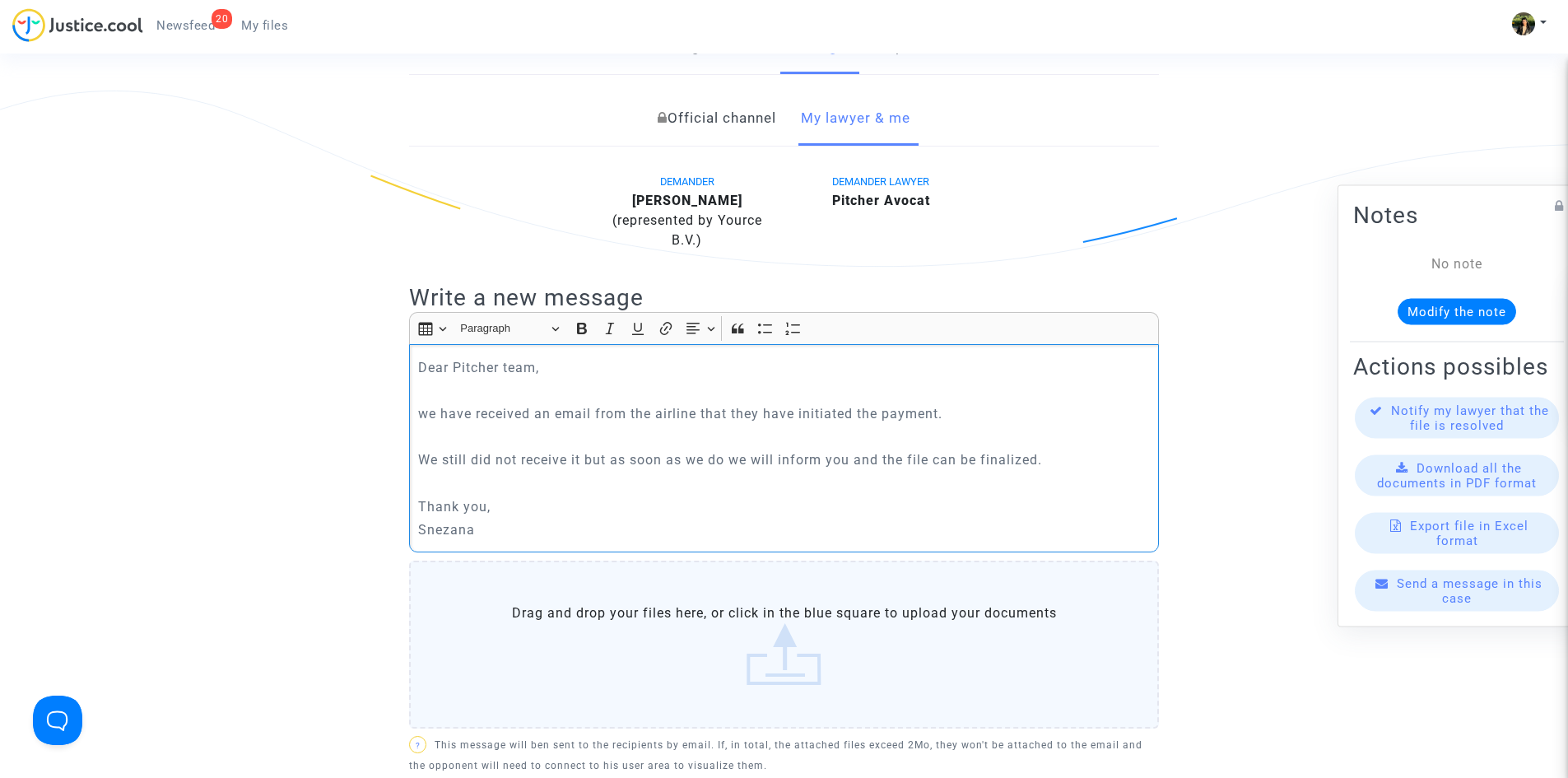
scroll to position [577, 0]
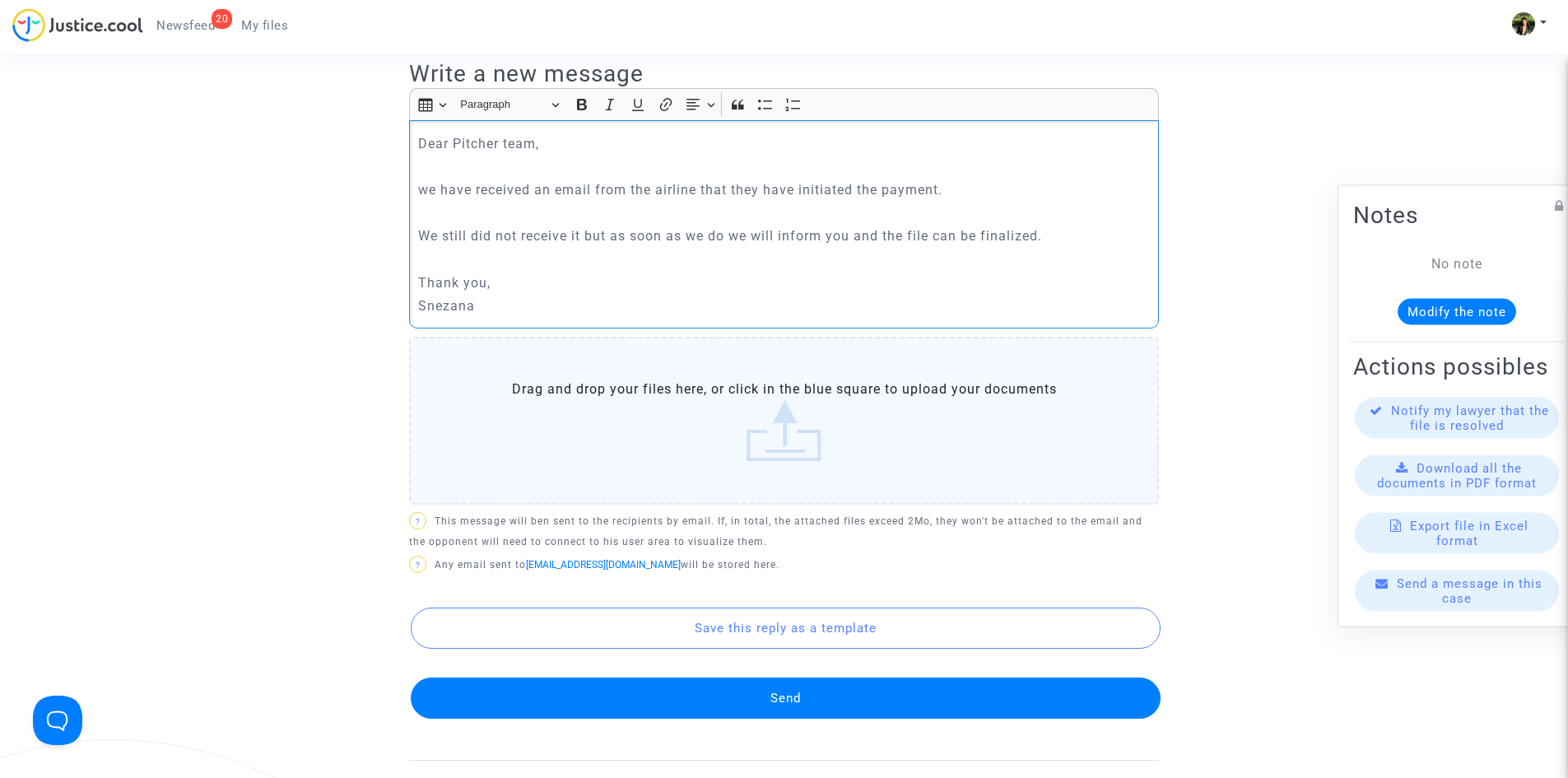
click at [822, 721] on div "DEMANDER [PERSON_NAME] (represented by Yource B.V.) DEMANDER LAWYER Pitcher Avo…" at bounding box center [784, 353] width 750 height 813
click at [821, 701] on button "Send" at bounding box center [786, 698] width 750 height 41
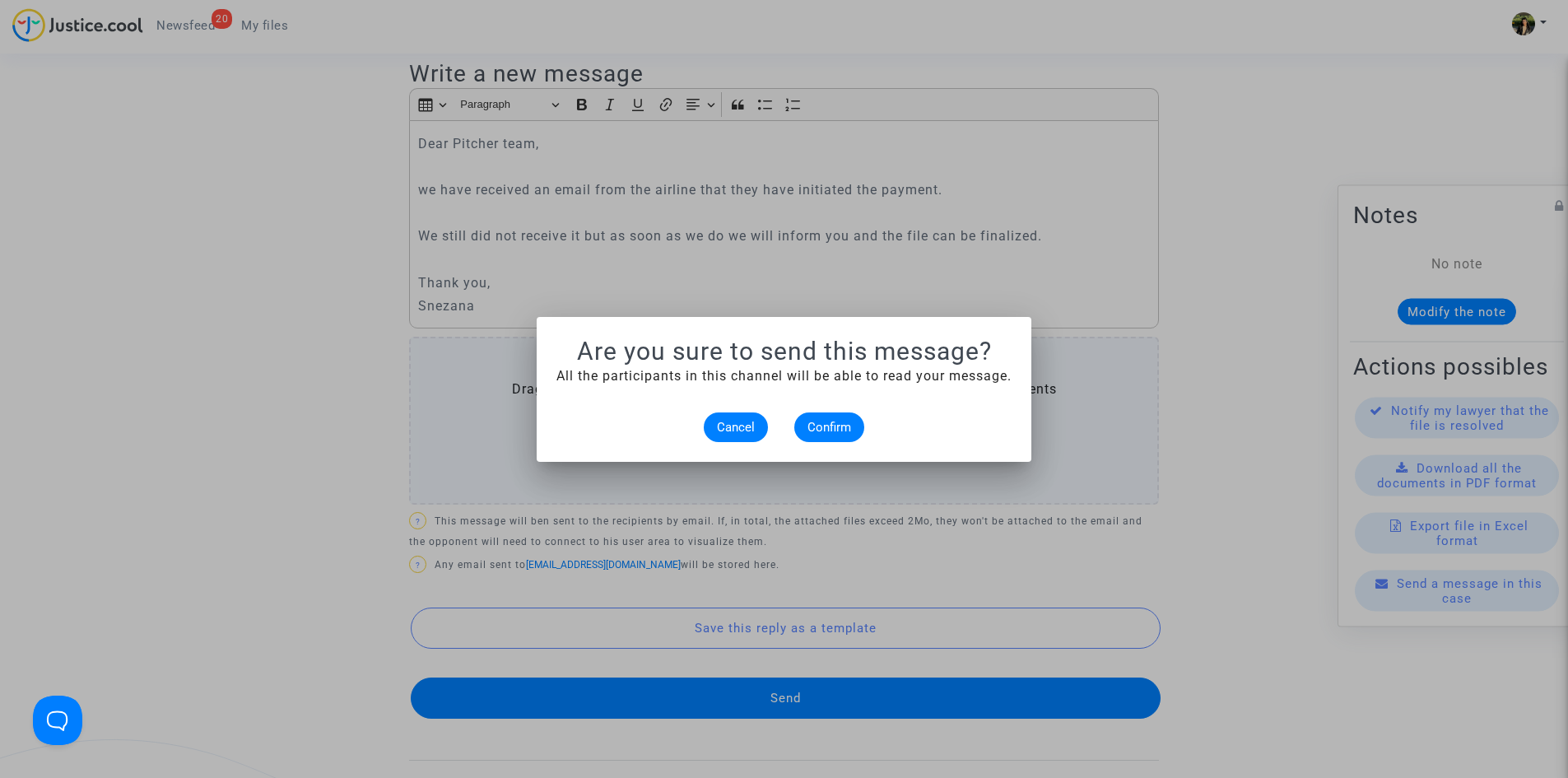
scroll to position [0, 0]
click at [817, 420] on span "Confirm" at bounding box center [829, 427] width 44 height 15
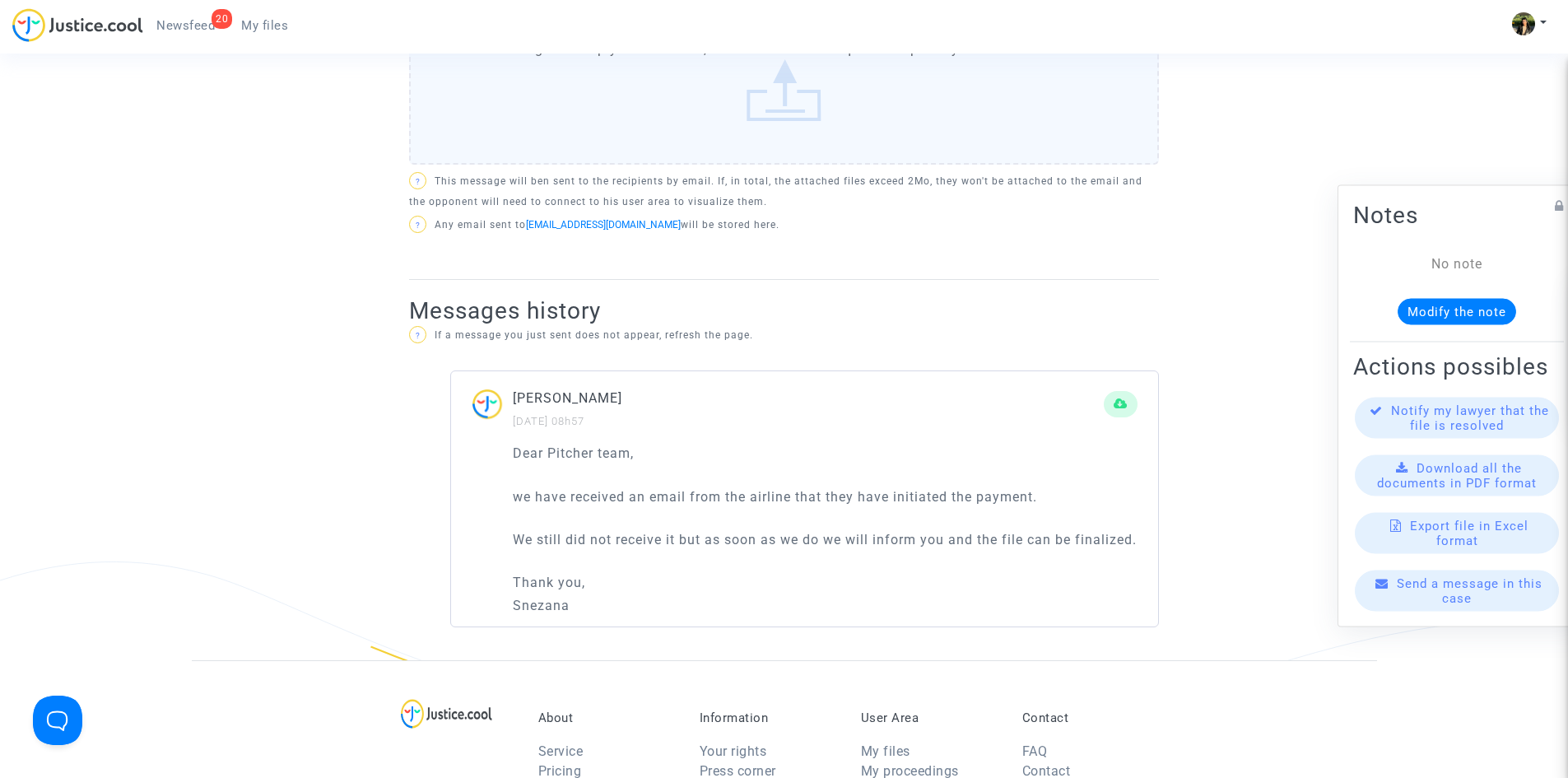
scroll to position [1070, 0]
